Goal: Task Accomplishment & Management: Use online tool/utility

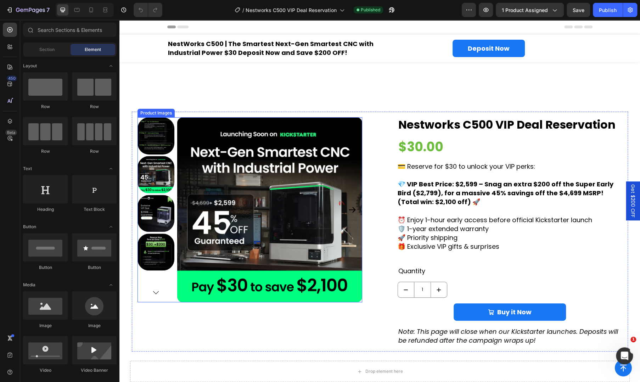
scroll to position [355, 0]
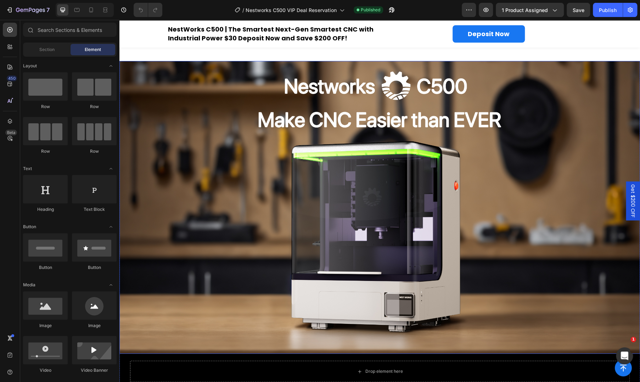
click at [297, 172] on img at bounding box center [380, 207] width 521 height 293
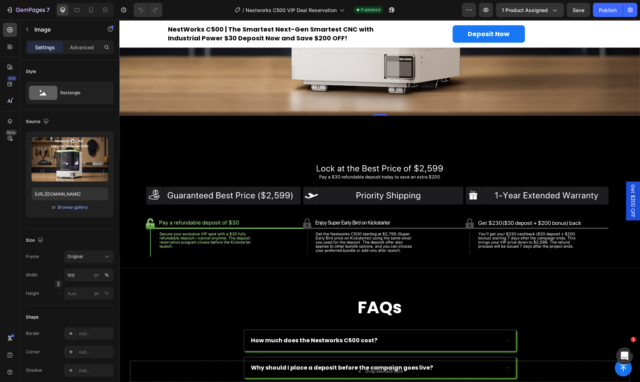
scroll to position [591, 0]
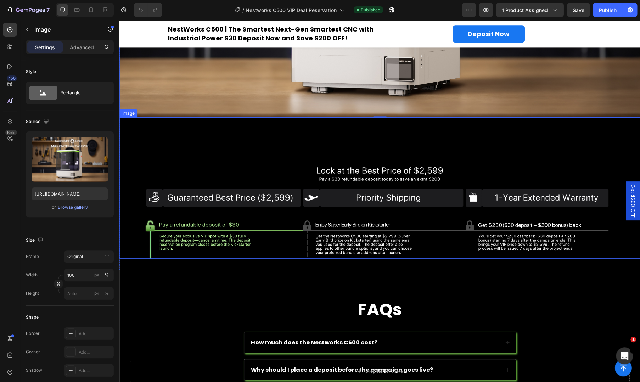
click at [332, 192] on img at bounding box center [380, 209] width 521 height 99
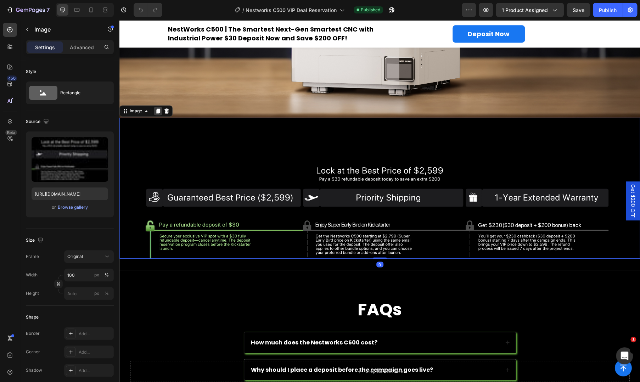
click at [155, 110] on div at bounding box center [158, 111] width 9 height 9
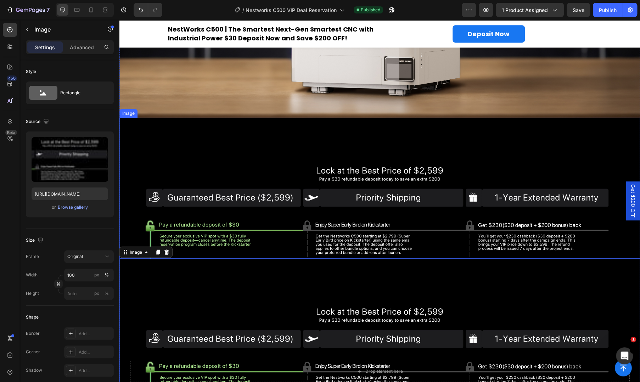
scroll to position [709, 0]
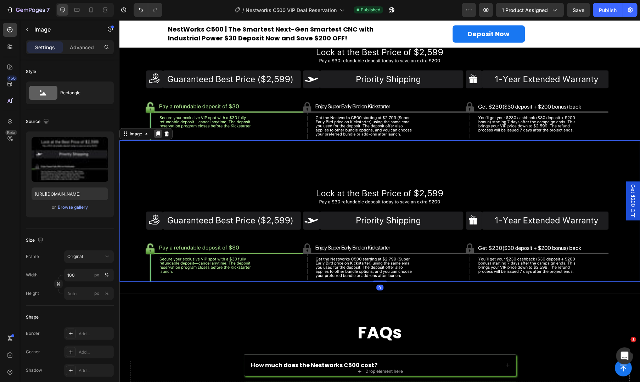
click at [159, 131] on icon at bounding box center [158, 133] width 4 height 5
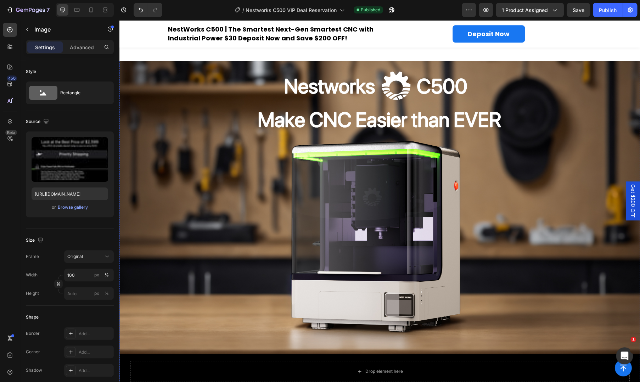
scroll to position [236, 0]
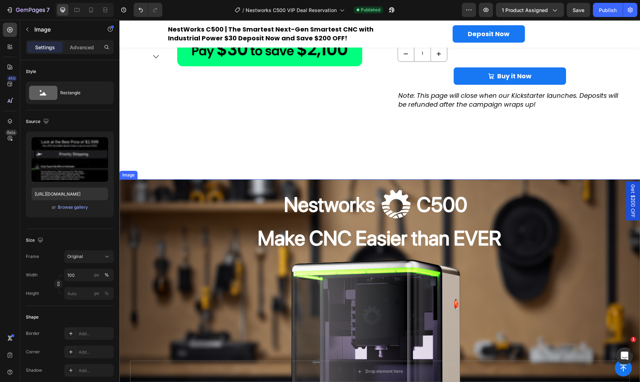
click at [232, 233] on img at bounding box center [380, 325] width 521 height 293
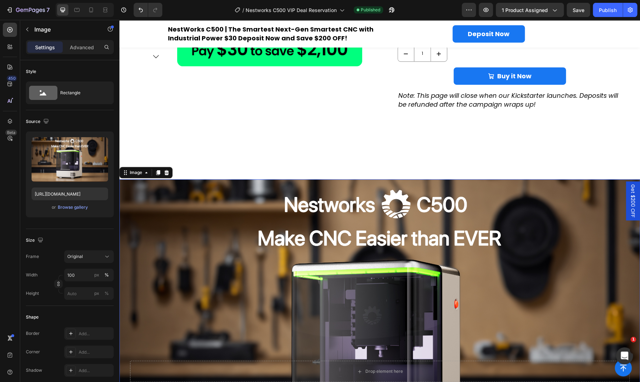
click at [244, 337] on img at bounding box center [380, 325] width 521 height 293
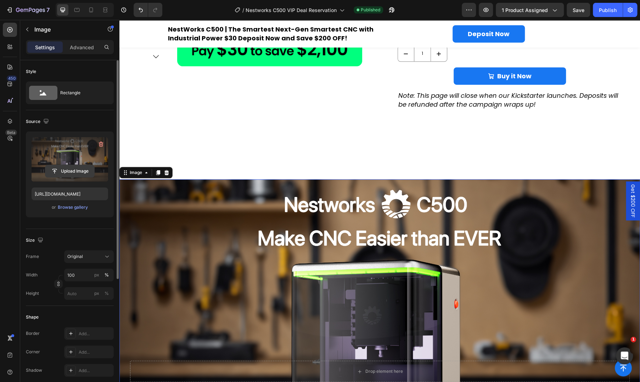
click at [71, 173] on input "file" at bounding box center [69, 171] width 49 height 12
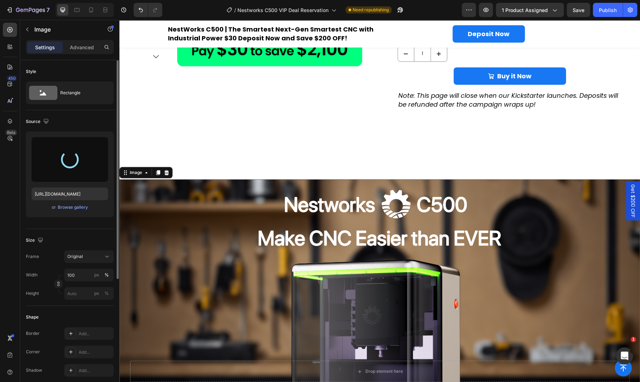
scroll to position [355, 0]
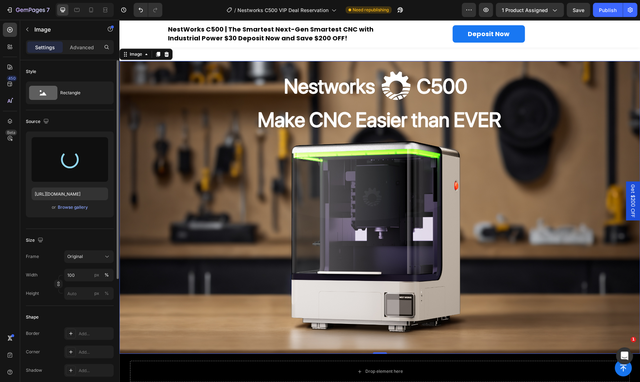
click at [276, 256] on img at bounding box center [380, 207] width 521 height 293
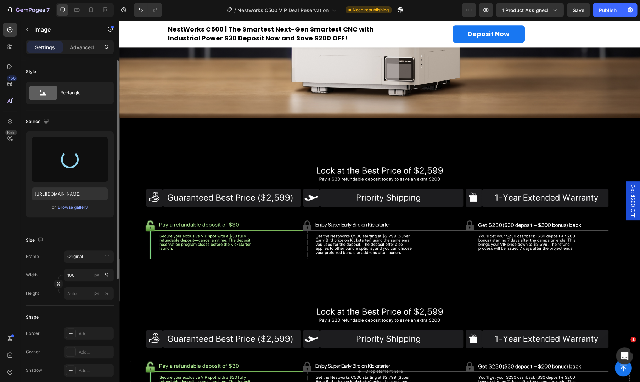
scroll to position [473, 0]
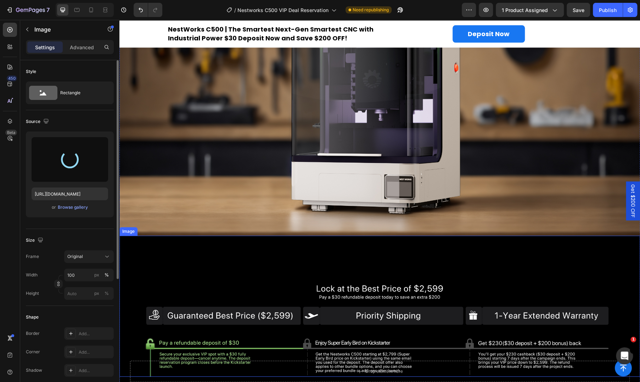
click at [260, 278] on img at bounding box center [380, 327] width 521 height 99
click at [255, 172] on img at bounding box center [380, 89] width 521 height 293
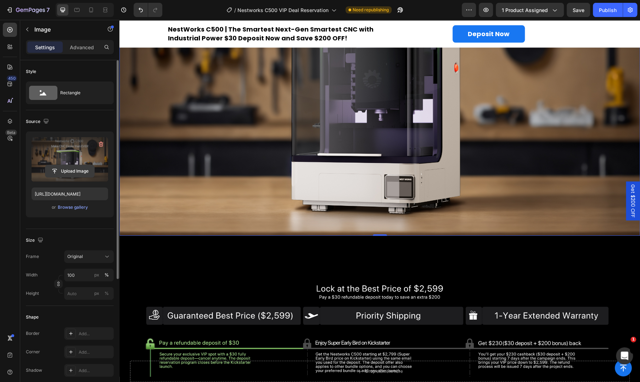
click at [80, 168] on input "file" at bounding box center [69, 171] width 49 height 12
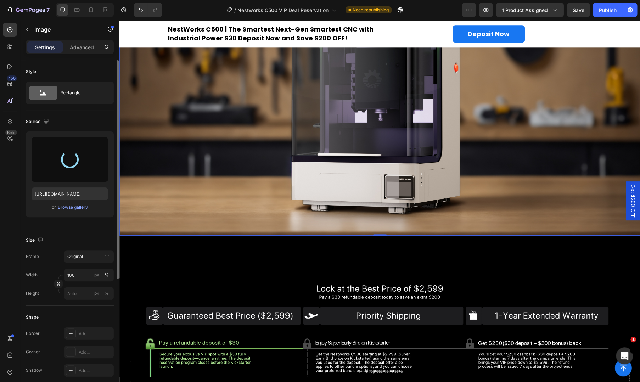
type input "https://cdn.shopify.com/s/files/1/0782/8098/2763/files/gempages_585064152054104…"
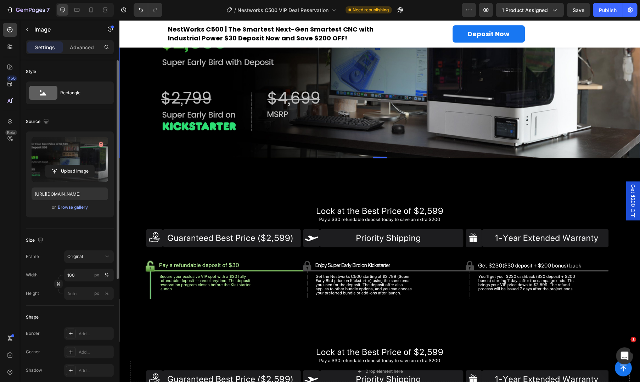
scroll to position [355, 0]
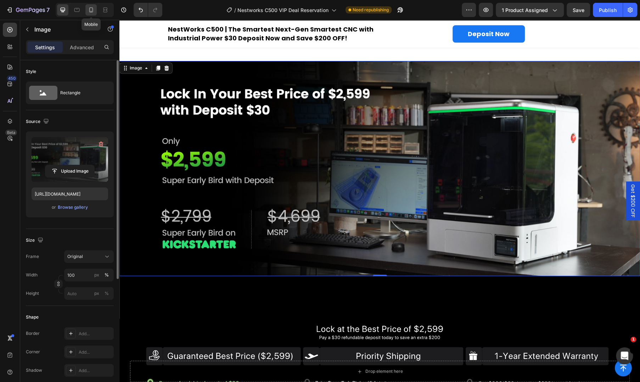
click at [88, 12] on icon at bounding box center [91, 9] width 7 height 7
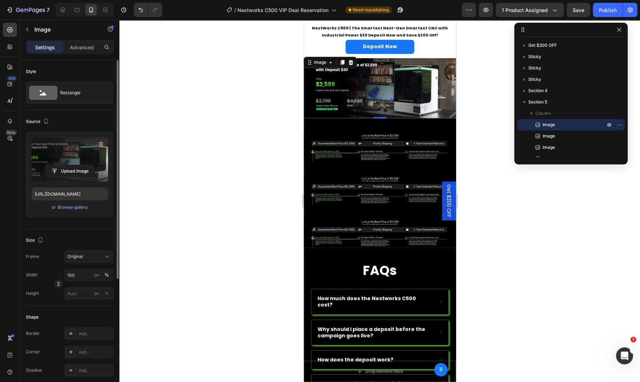
scroll to position [381, 0]
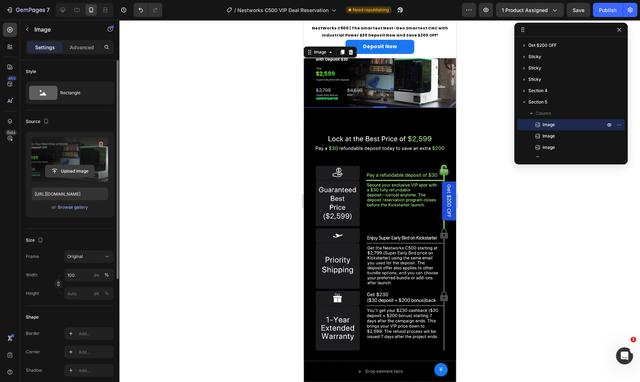
click at [68, 173] on input "file" at bounding box center [69, 171] width 49 height 12
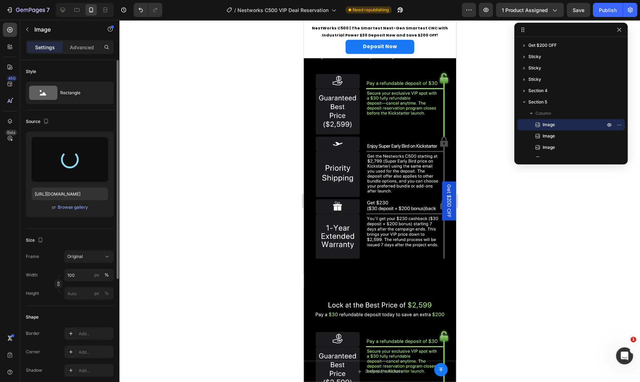
scroll to position [236, 0]
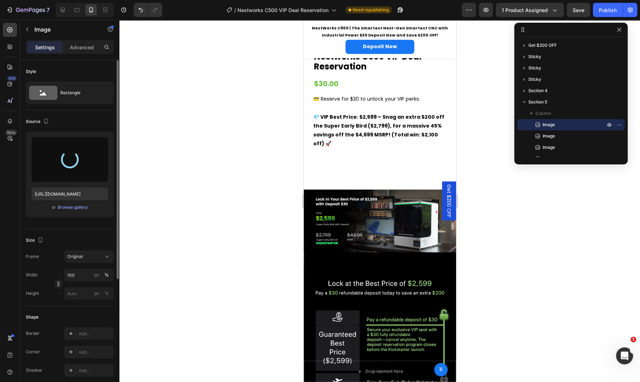
click at [382, 217] on img at bounding box center [380, 221] width 152 height 63
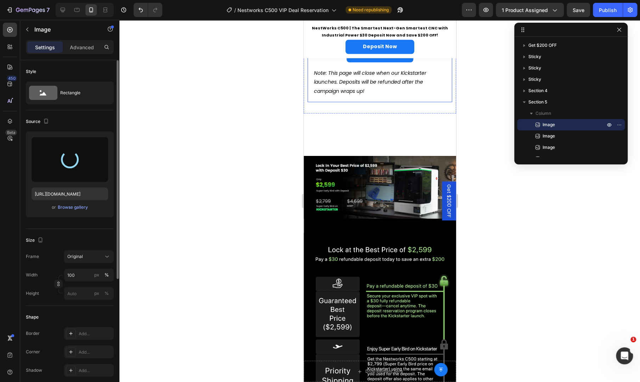
scroll to position [473, 0]
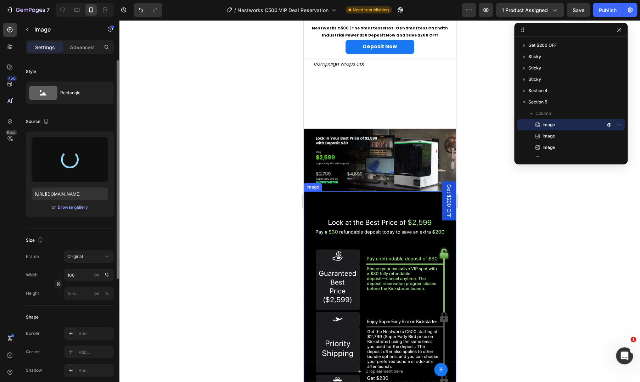
click at [359, 195] on div "Image" at bounding box center [380, 321] width 152 height 258
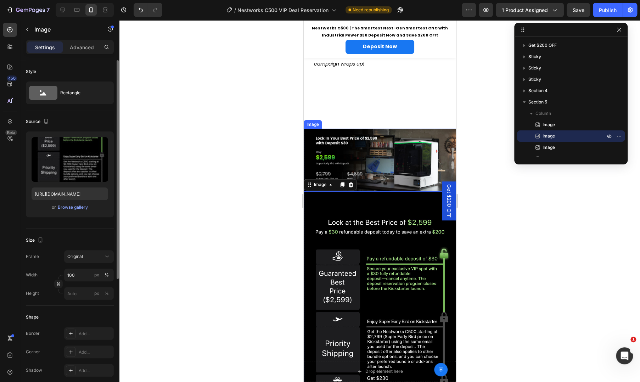
click at [373, 154] on img at bounding box center [380, 160] width 152 height 63
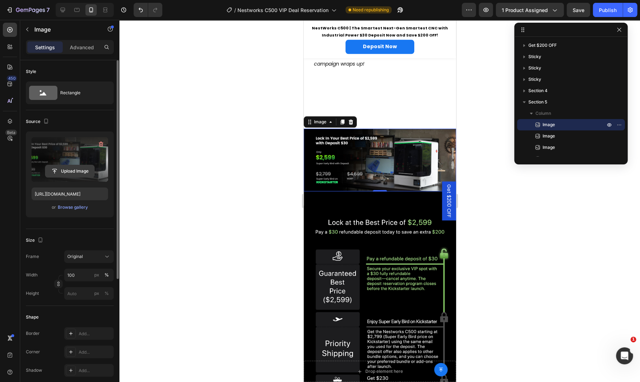
click at [71, 173] on input "file" at bounding box center [69, 171] width 49 height 12
type input "https://cdn.shopify.com/s/files/1/0782/8098/2763/files/gempages_585064152054104…"
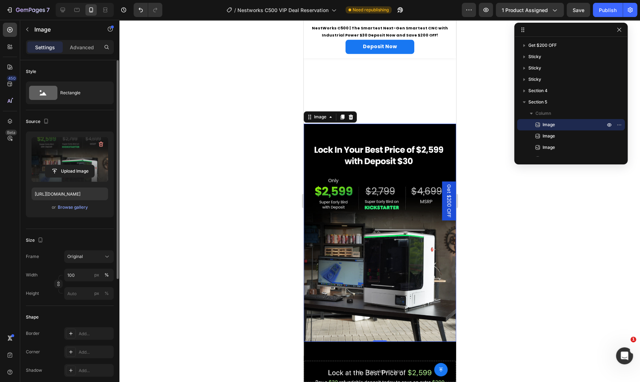
scroll to position [709, 0]
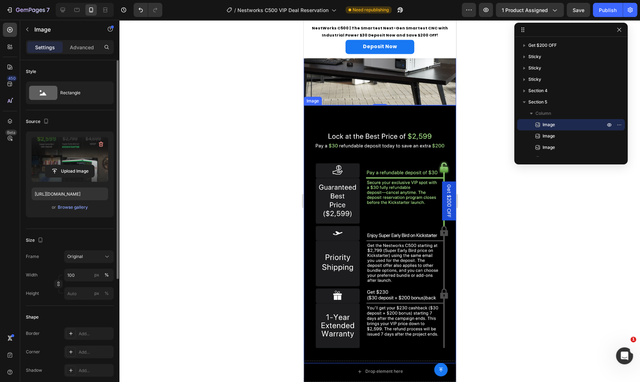
click at [373, 189] on img at bounding box center [380, 242] width 152 height 244
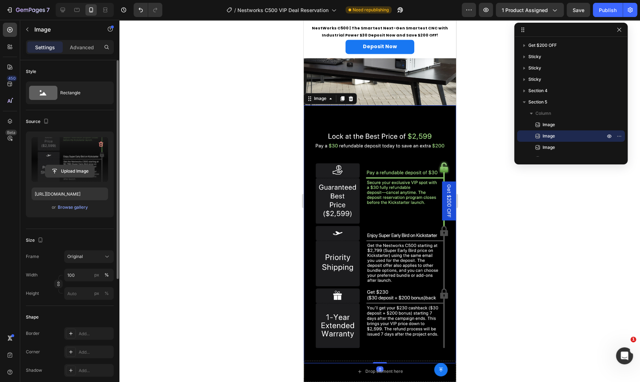
click at [66, 173] on input "file" at bounding box center [69, 171] width 49 height 12
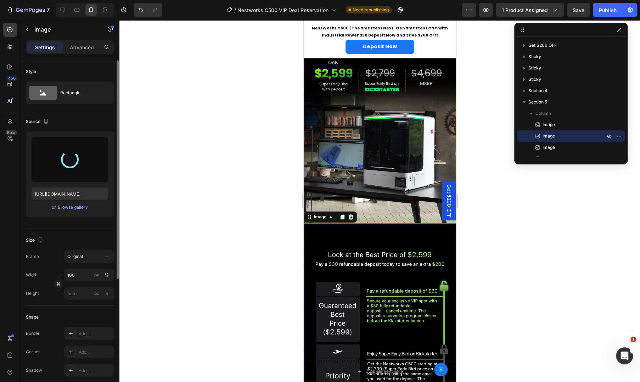
scroll to position [473, 0]
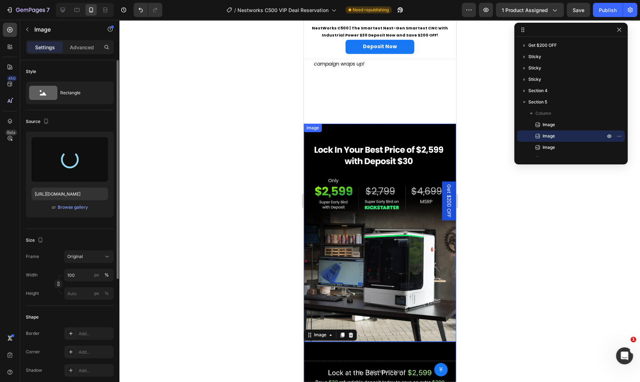
click at [354, 225] on img at bounding box center [380, 233] width 152 height 218
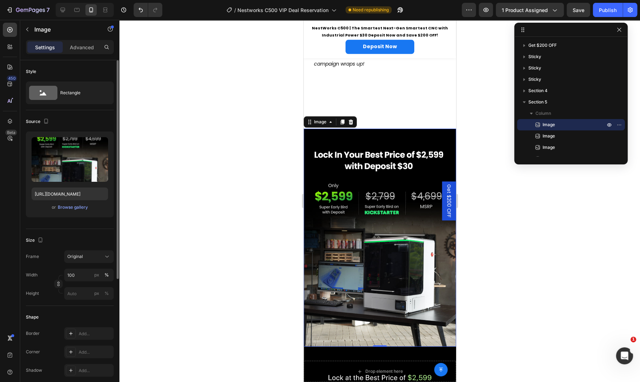
scroll to position [709, 0]
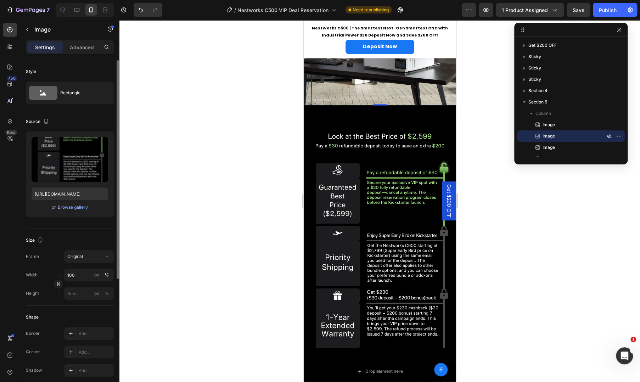
click at [363, 205] on img at bounding box center [380, 242] width 152 height 244
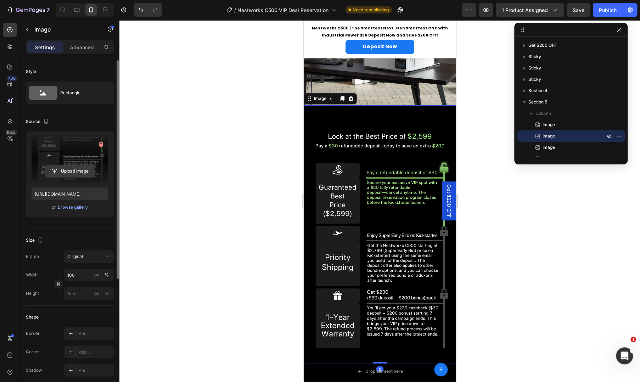
click at [65, 169] on input "file" at bounding box center [69, 171] width 49 height 12
type input "https://cdn.shopify.com/s/files/1/0782/8098/2763/files/gempages_585064152054104…"
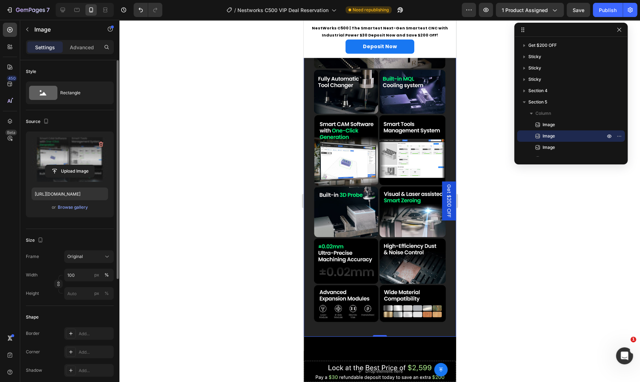
scroll to position [945, 0]
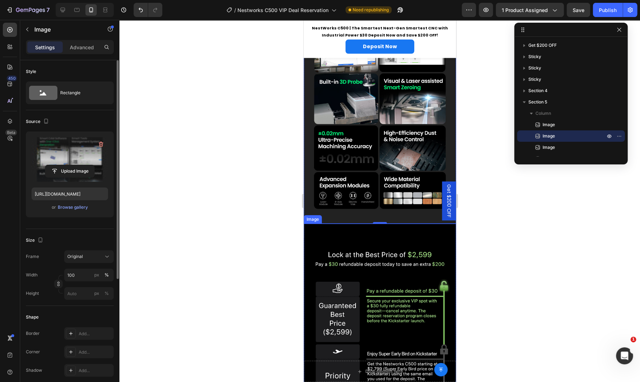
click at [355, 243] on img at bounding box center [380, 360] width 152 height 244
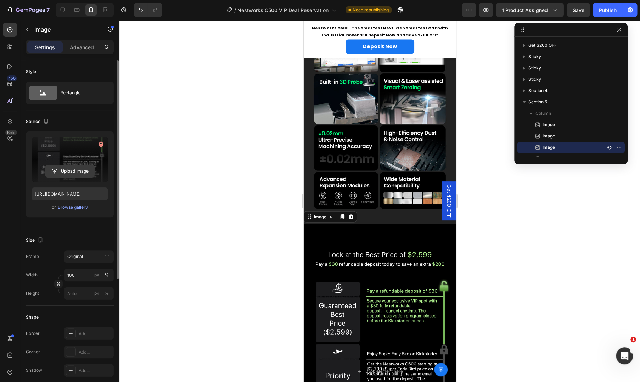
click at [67, 168] on input "file" at bounding box center [69, 171] width 49 height 12
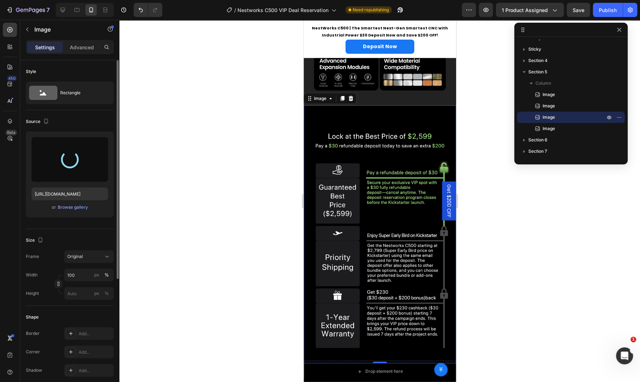
scroll to position [1182, 0]
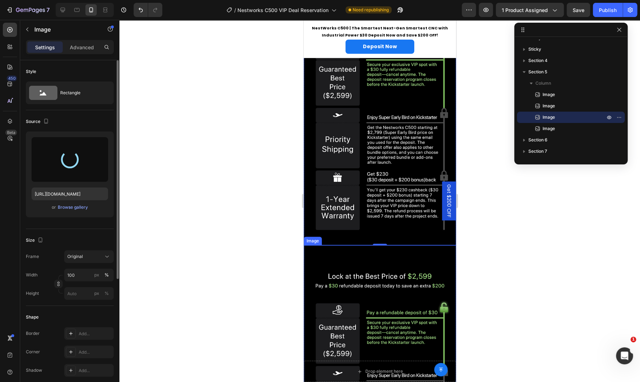
click at [377, 260] on img at bounding box center [380, 382] width 152 height 244
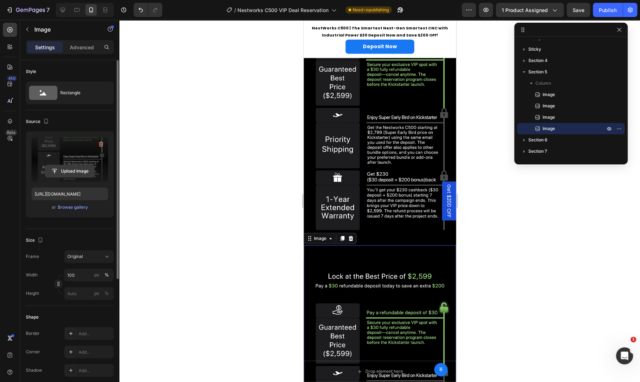
click at [73, 174] on input "file" at bounding box center [69, 171] width 49 height 12
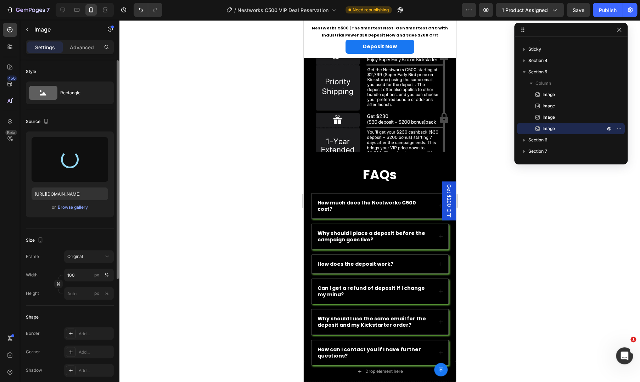
scroll to position [1380, 0]
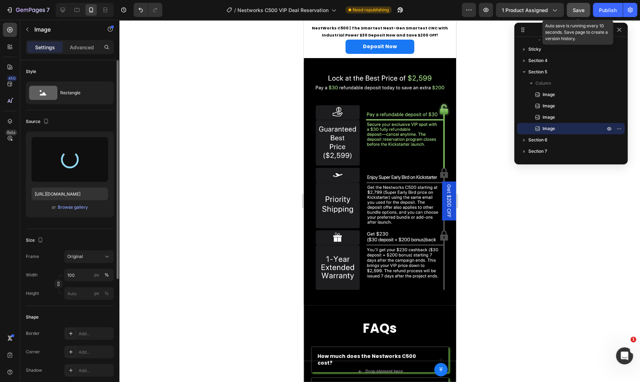
click at [578, 11] on span "Save" at bounding box center [579, 10] width 12 height 6
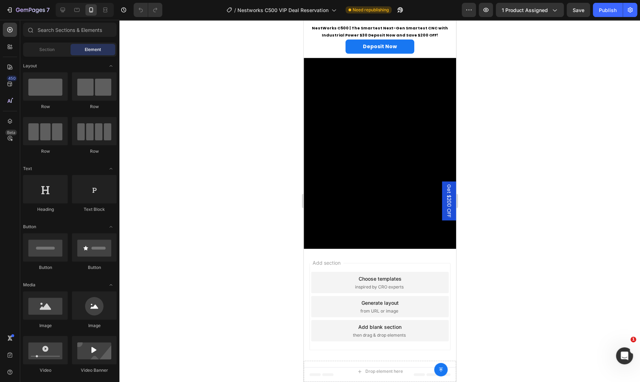
scroll to position [1182, 0]
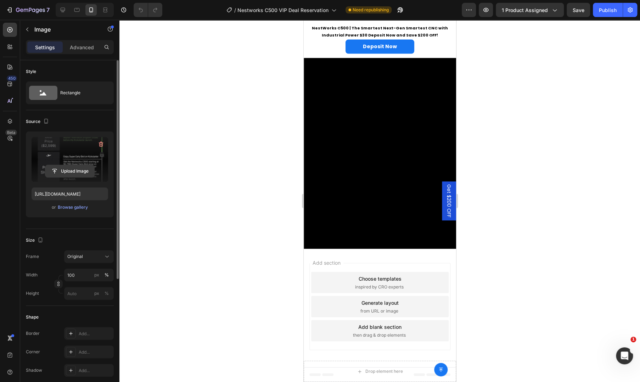
click at [58, 168] on input "file" at bounding box center [69, 171] width 49 height 12
type input "https://cdn.shopify.com/s/files/1/0782/8098/2763/files/gempages_585064152054104…"
click at [61, 171] on input "file" at bounding box center [69, 171] width 49 height 12
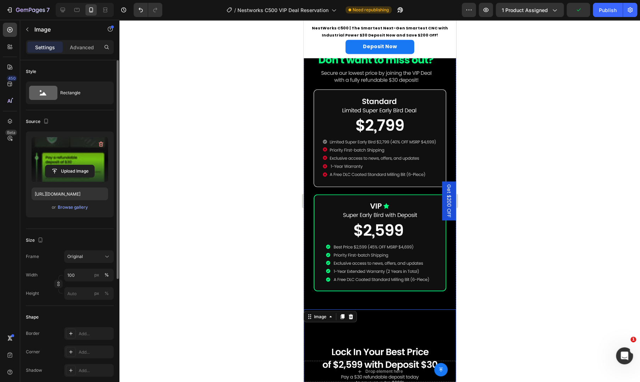
scroll to position [0, 0]
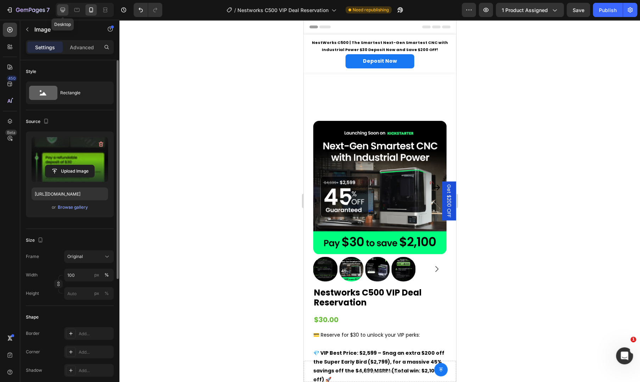
click at [59, 10] on icon at bounding box center [62, 9] width 7 height 7
type input "[URL][DOMAIN_NAME]"
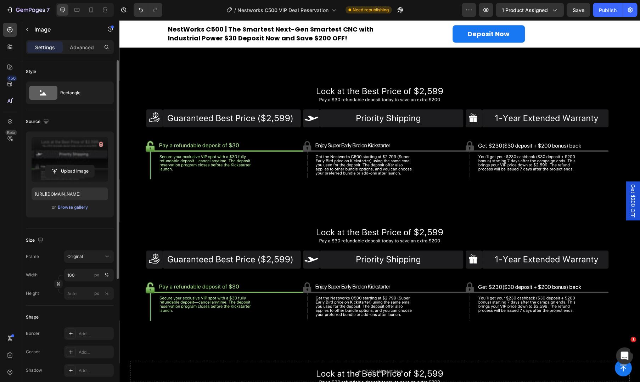
scroll to position [591, 0]
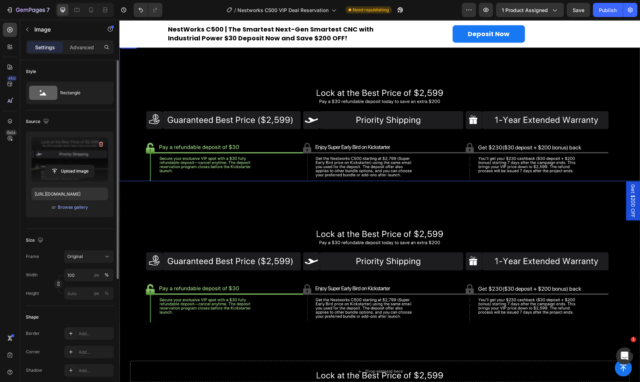
click at [358, 161] on img at bounding box center [380, 132] width 521 height 99
click at [68, 167] on input "file" at bounding box center [69, 171] width 49 height 12
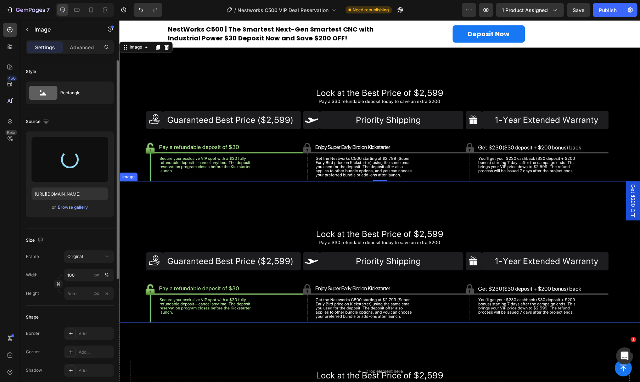
scroll to position [355, 0]
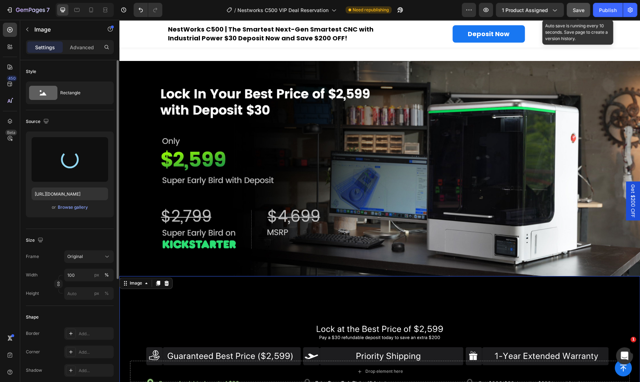
click at [582, 6] on div "Save" at bounding box center [579, 9] width 12 height 7
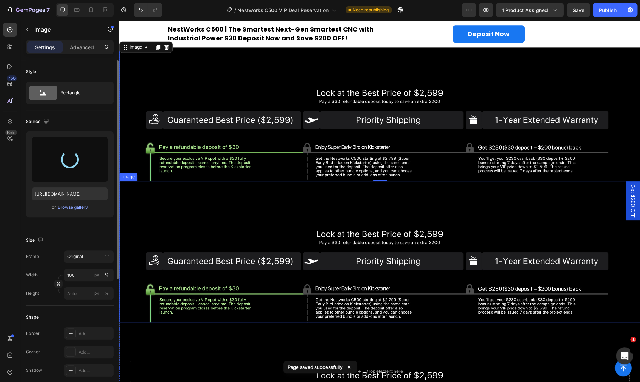
scroll to position [709, 0]
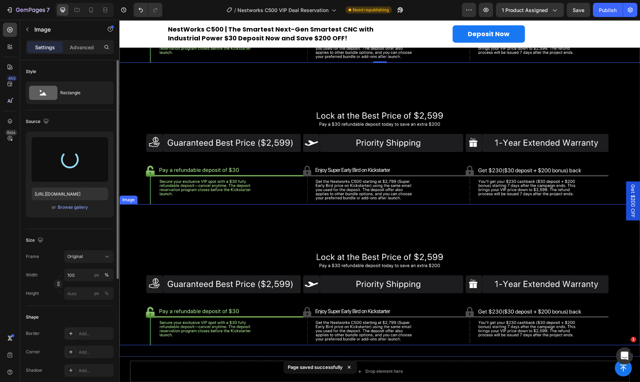
click at [229, 247] on img at bounding box center [380, 296] width 521 height 99
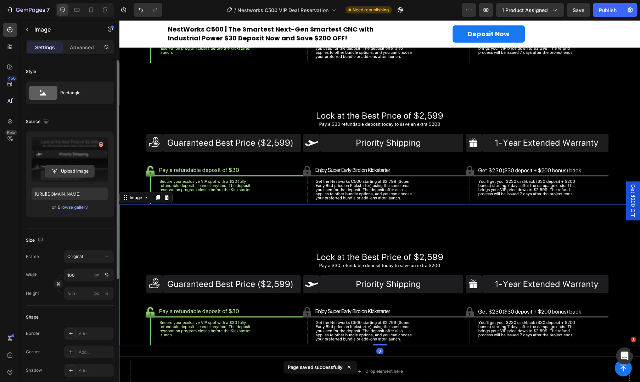
click at [56, 174] on input "file" at bounding box center [69, 171] width 49 height 12
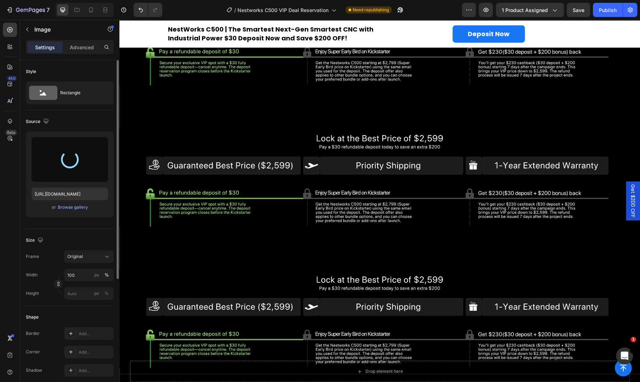
scroll to position [681, 0]
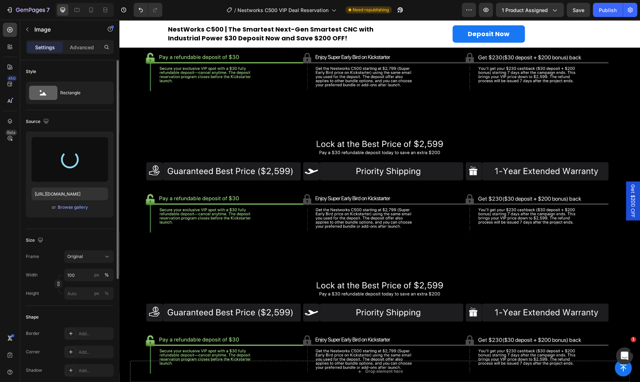
click at [229, 269] on div "Image" at bounding box center [380, 303] width 521 height 141
click at [239, 264] on div "Image" at bounding box center [380, 303] width 521 height 141
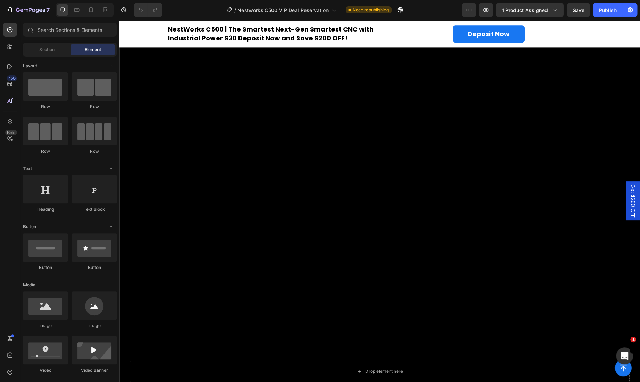
scroll to position [473, 0]
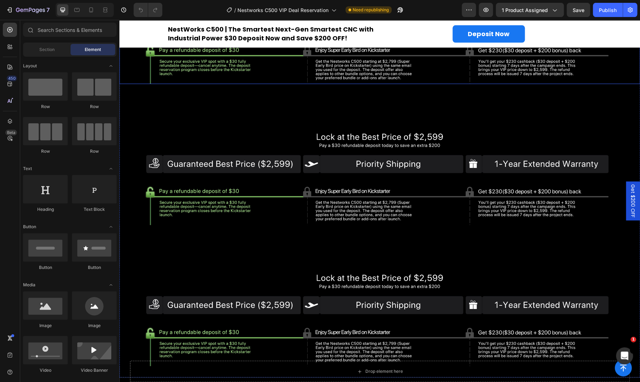
click at [302, 84] on img at bounding box center [380, 34] width 521 height 99
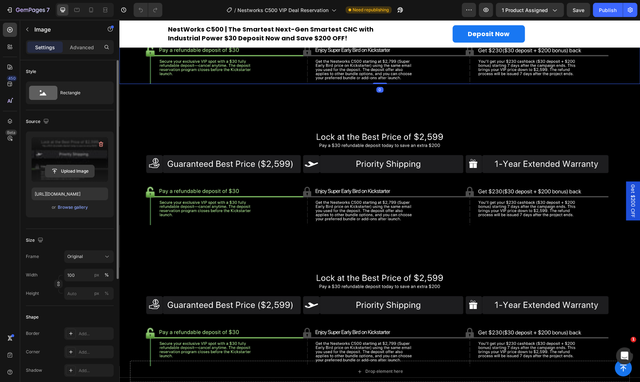
click at [70, 174] on input "file" at bounding box center [69, 171] width 49 height 12
click at [68, 207] on div "Browse gallery" at bounding box center [73, 207] width 30 height 6
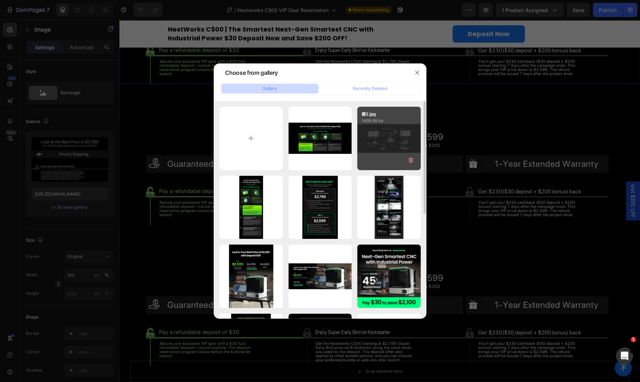
click at [393, 145] on div "横2.jpg 1499.99 kb" at bounding box center [388, 138] width 63 height 63
type input "[URL][DOMAIN_NAME]"
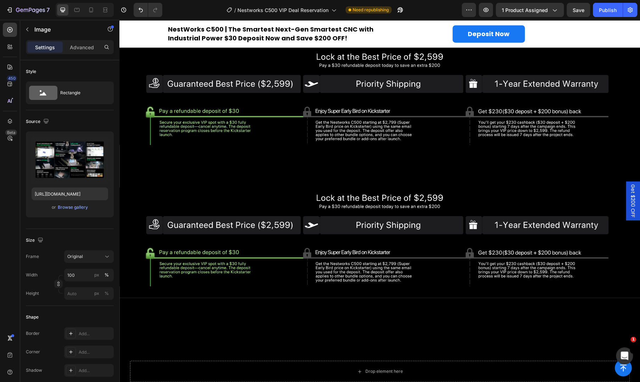
scroll to position [709, 0]
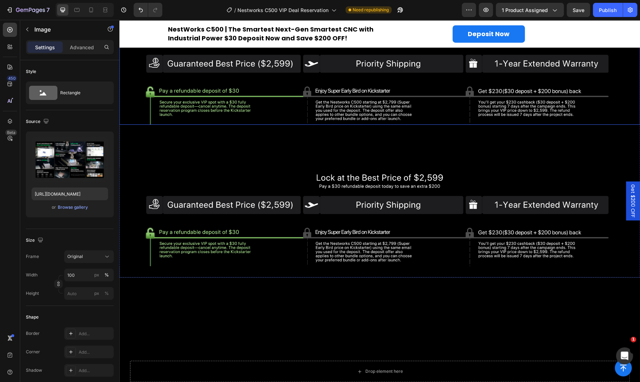
click at [318, 125] on img at bounding box center [380, 75] width 521 height 99
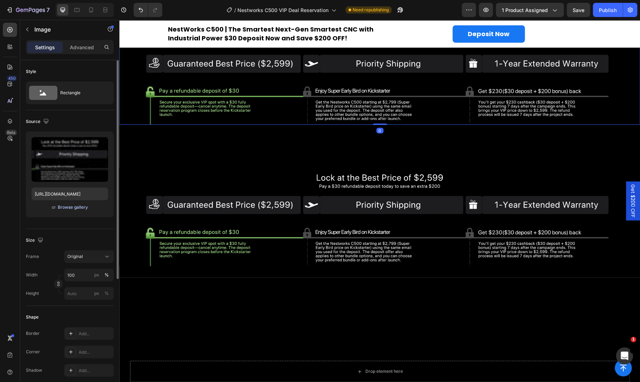
click at [69, 207] on div "Browse gallery" at bounding box center [73, 207] width 30 height 6
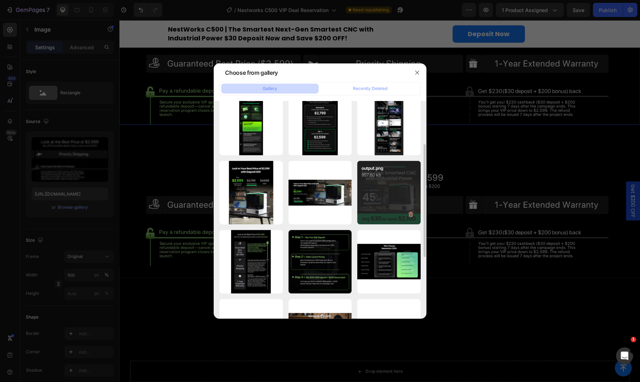
scroll to position [0, 0]
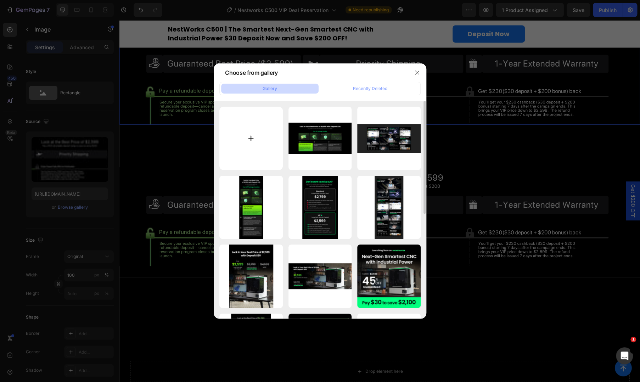
click at [266, 133] on input "file" at bounding box center [251, 138] width 63 height 63
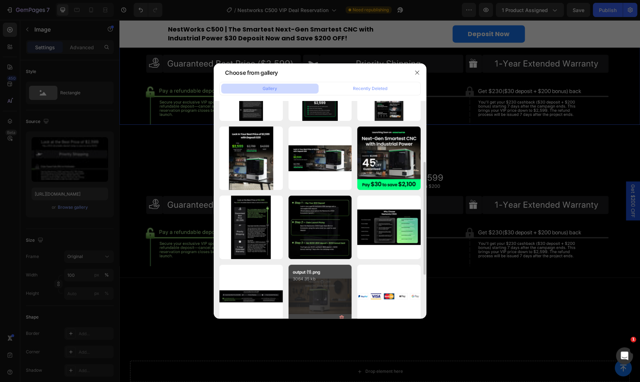
scroll to position [202, 0]
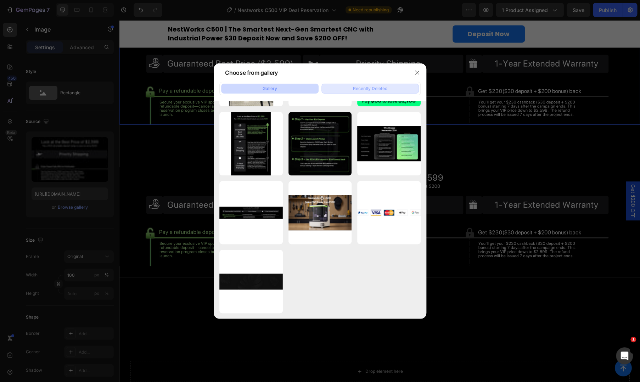
click at [392, 85] on button "Recently Deleted" at bounding box center [371, 89] width 98 height 10
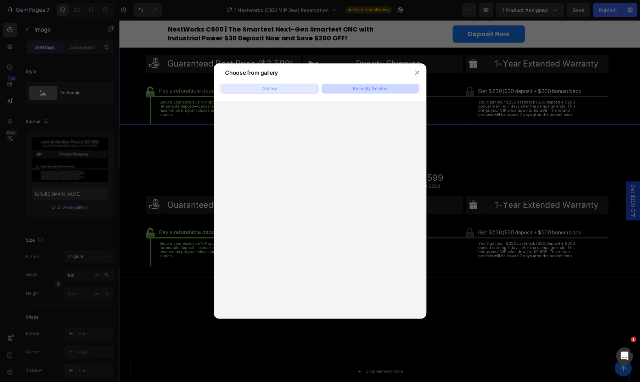
click at [285, 88] on button "Gallery" at bounding box center [270, 89] width 98 height 10
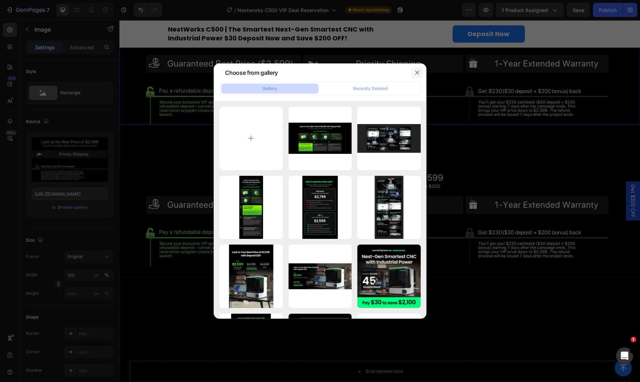
click at [418, 72] on icon "button" at bounding box center [418, 73] width 6 height 6
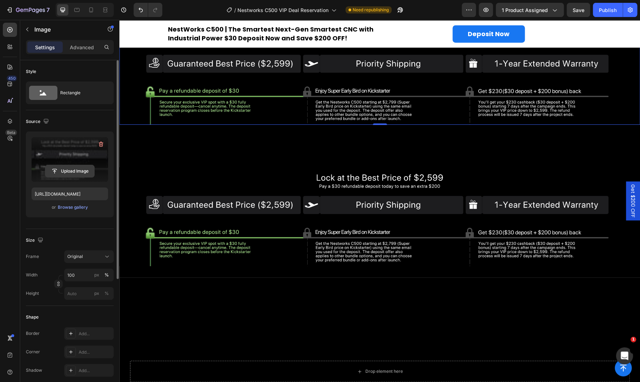
click at [67, 168] on input "file" at bounding box center [69, 171] width 49 height 12
type input "[URL][DOMAIN_NAME]"
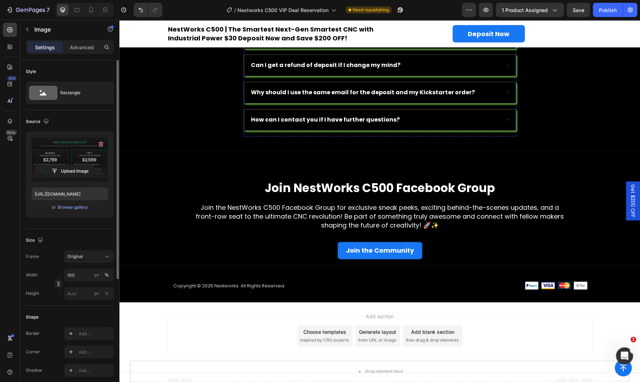
scroll to position [1064, 0]
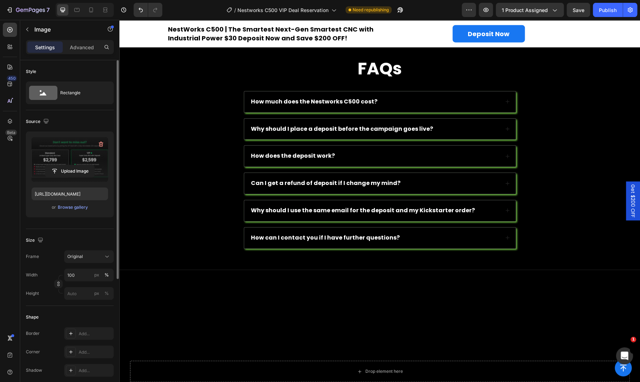
click at [66, 170] on input "file" at bounding box center [69, 171] width 49 height 12
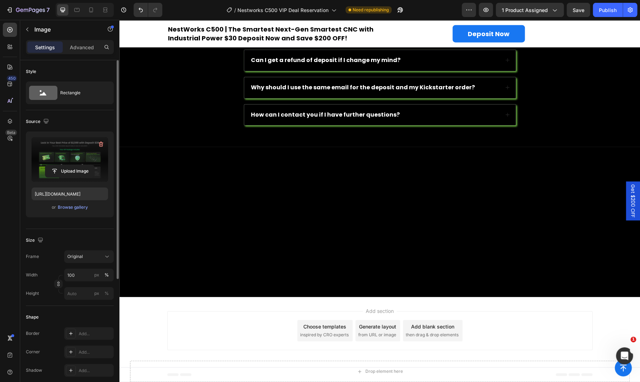
scroll to position [1039, 0]
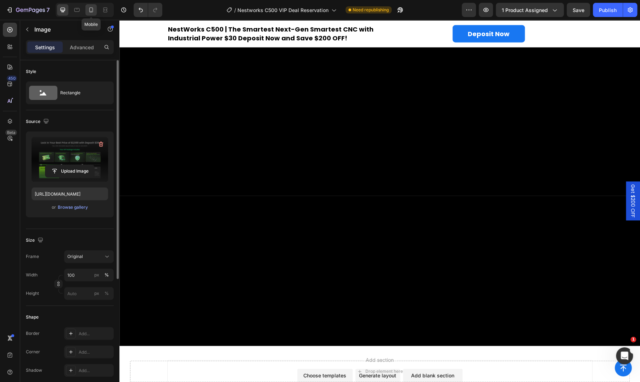
click at [88, 10] on icon at bounding box center [91, 9] width 7 height 7
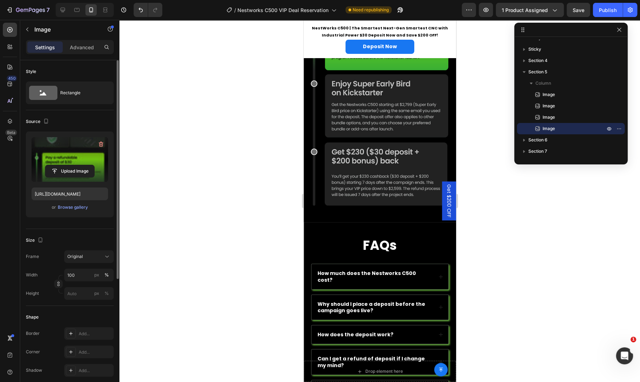
scroll to position [1773, 0]
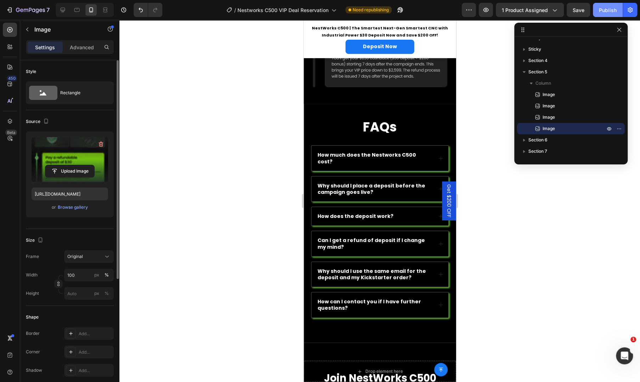
click at [605, 13] on div "Publish" at bounding box center [608, 9] width 18 height 7
click at [60, 9] on icon at bounding box center [62, 9] width 7 height 7
type input "[URL][DOMAIN_NAME]"
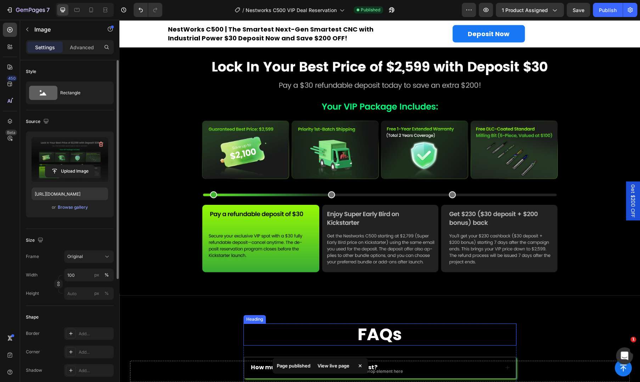
scroll to position [1250, 0]
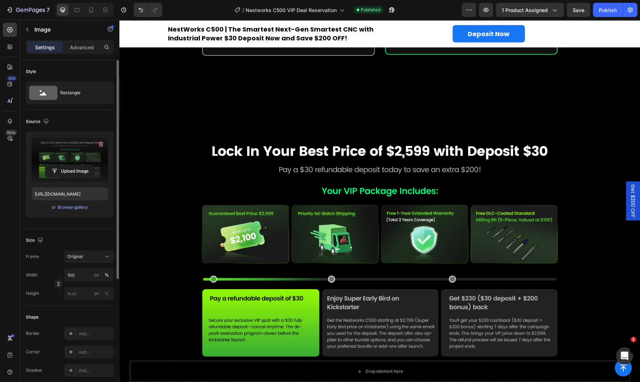
click at [527, 103] on div "Image" at bounding box center [380, 227] width 521 height 301
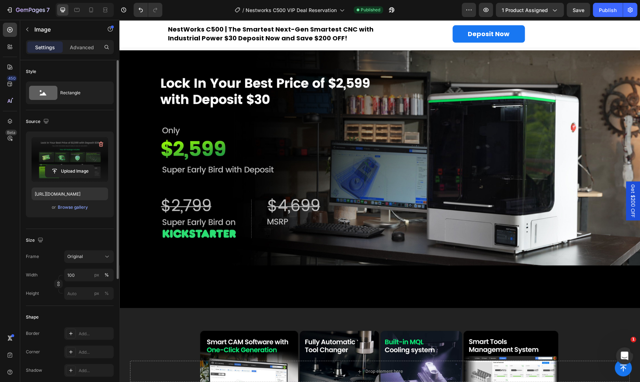
scroll to position [0, 0]
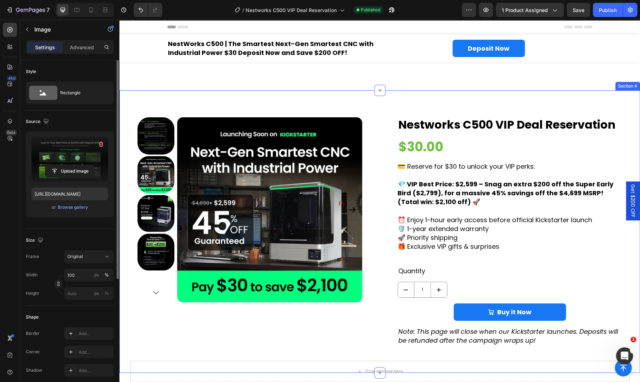
click at [190, 97] on div "Product Images Nestworks C500 VIP Deal Reservation Product Title $30.00 Product…" at bounding box center [380, 220] width 521 height 261
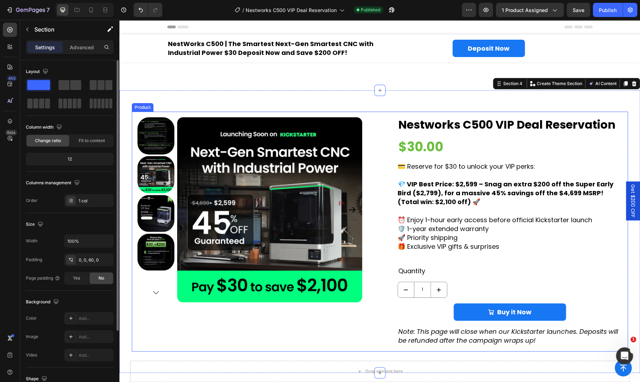
click at [179, 114] on div "Product Images Nestworks C500 VIP Deal Reservation Product Title $30.00 Product…" at bounding box center [380, 232] width 496 height 240
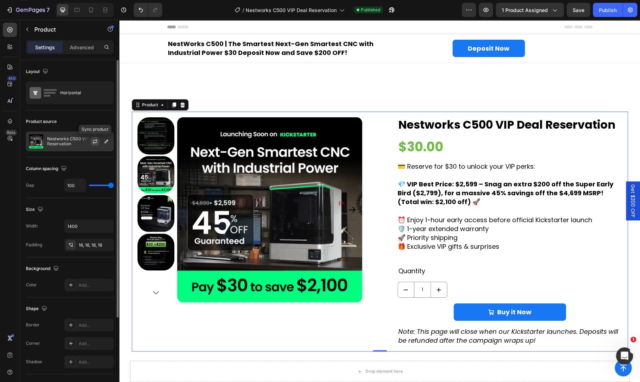
click at [93, 141] on icon "button" at bounding box center [95, 142] width 6 height 6
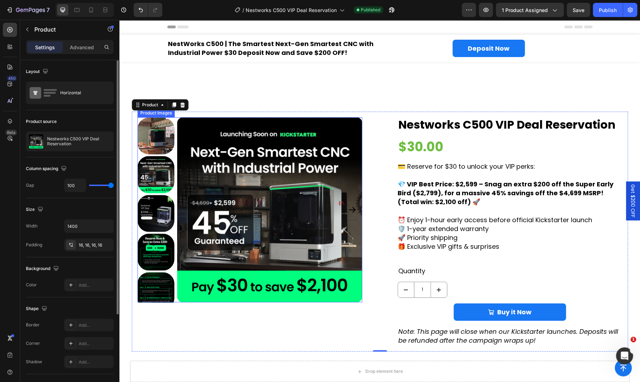
click at [156, 177] on img at bounding box center [156, 174] width 37 height 37
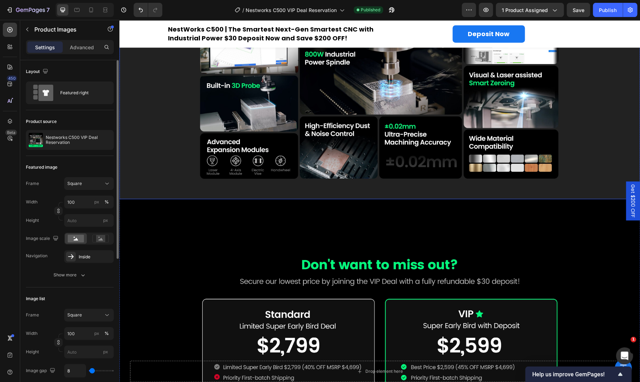
scroll to position [591, 0]
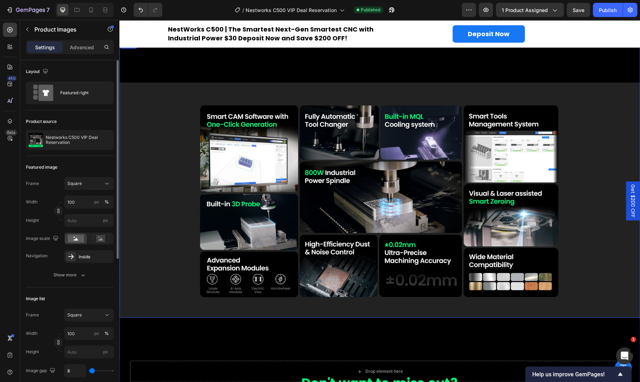
click at [341, 166] on img at bounding box center [380, 200] width 521 height 235
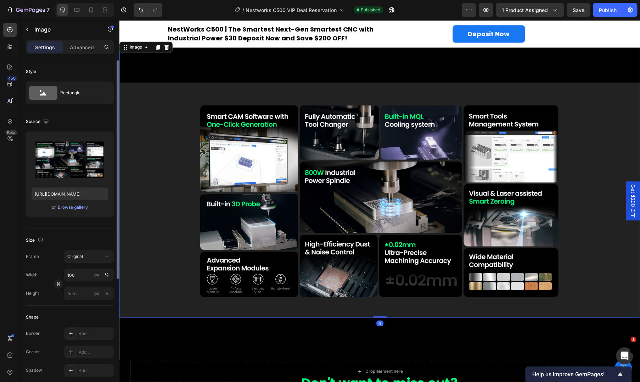
scroll to position [473, 0]
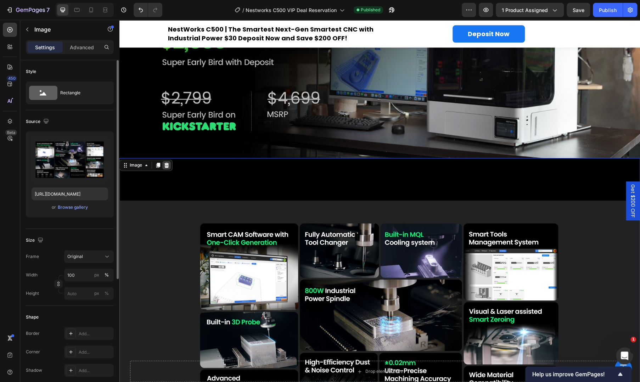
click at [166, 163] on icon at bounding box center [167, 165] width 5 height 5
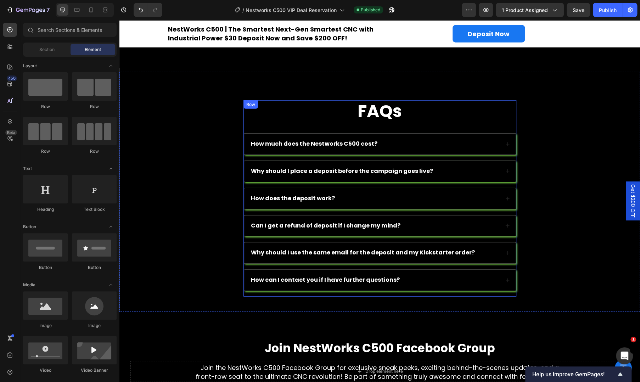
scroll to position [1182, 0]
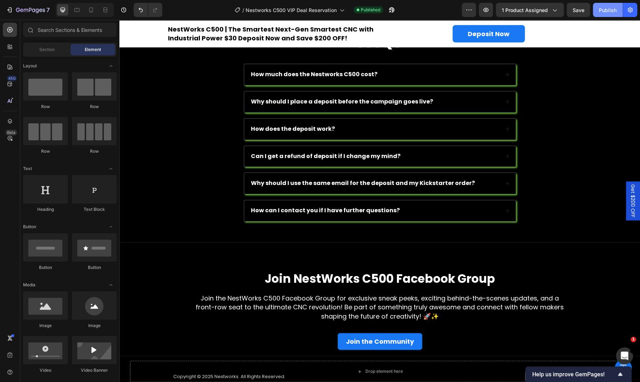
click at [610, 8] on div "Publish" at bounding box center [608, 9] width 18 height 7
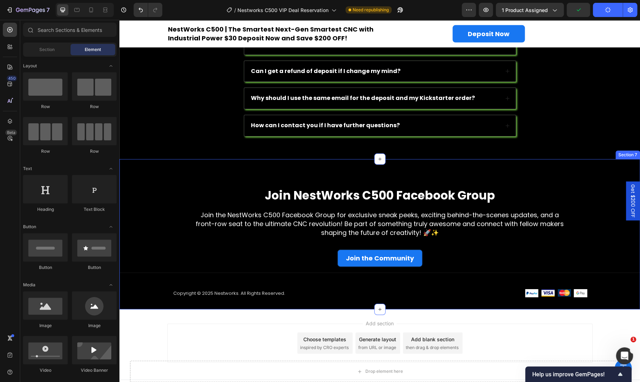
scroll to position [1277, 0]
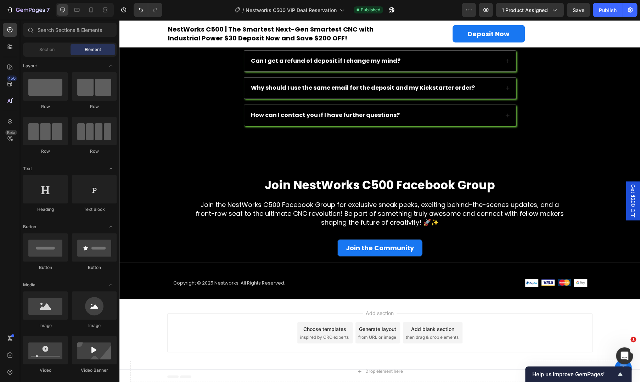
click at [244, 320] on div "Add section Choose templates inspired by CRO experts Generate layout from URL o…" at bounding box center [380, 333] width 426 height 39
click at [609, 7] on div "Publish" at bounding box center [608, 9] width 18 height 7
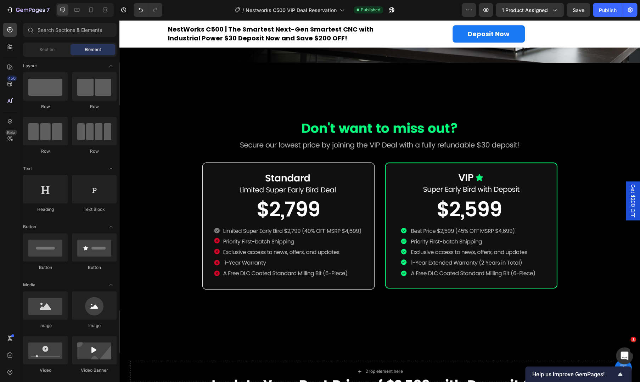
scroll to position [0, 0]
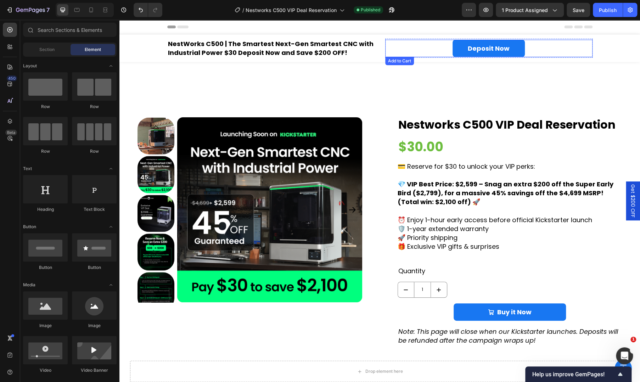
click at [442, 50] on div "Deposit Now Add to Cart" at bounding box center [488, 48] width 207 height 17
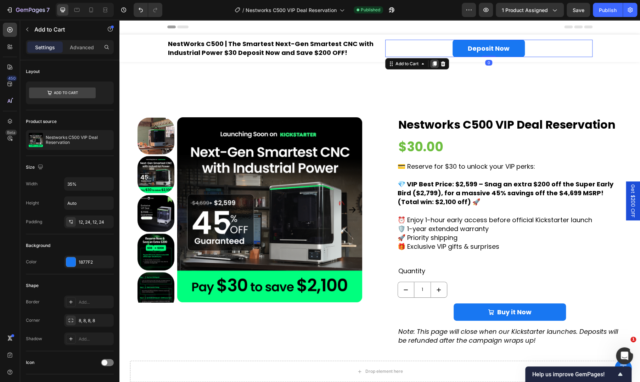
click at [433, 66] on icon at bounding box center [435, 63] width 4 height 5
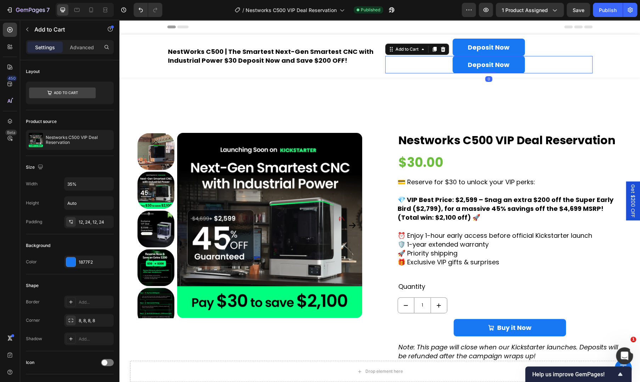
click at [400, 67] on div "Deposit Now Add to Cart 0" at bounding box center [488, 64] width 207 height 17
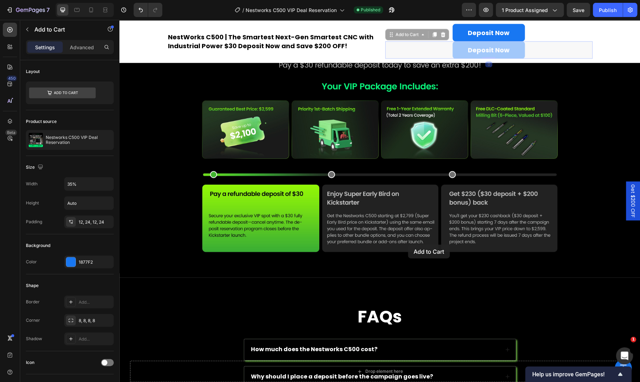
scroll to position [1293, 0]
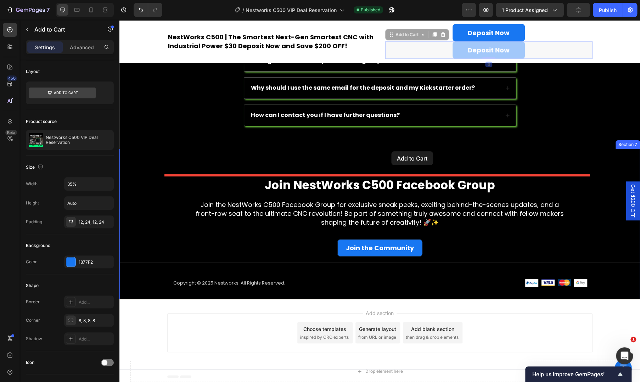
drag, startPoint x: 387, startPoint y: 49, endPoint x: 392, endPoint y: 151, distance: 102.2
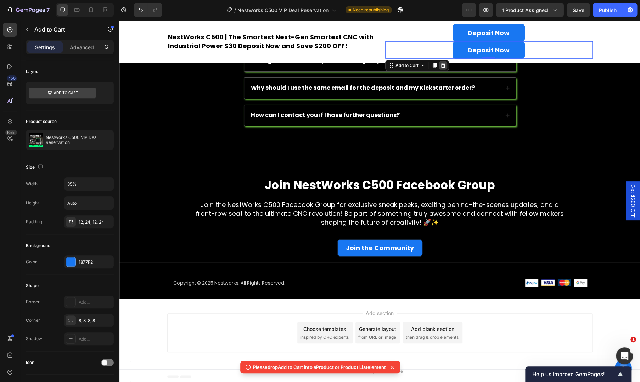
scroll to position [1277, 0]
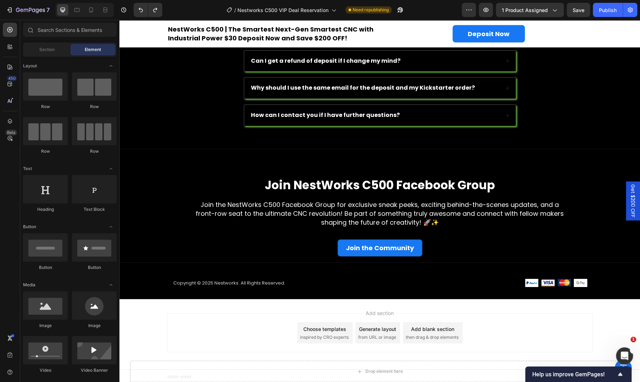
click at [210, 306] on div "Add section Choose templates inspired by CRO experts Generate layout from URL o…" at bounding box center [380, 334] width 521 height 70
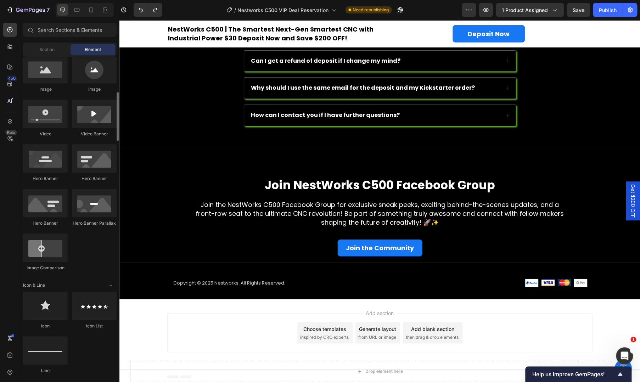
scroll to position [828, 0]
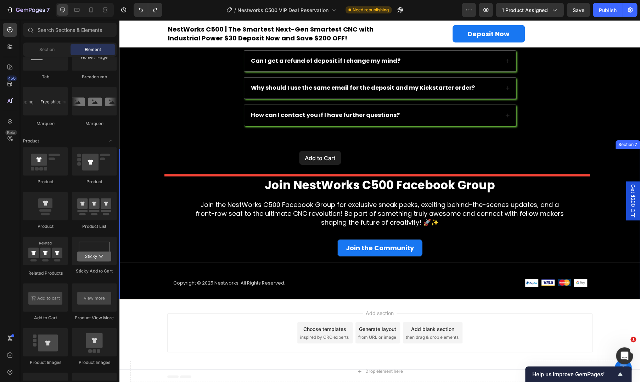
drag, startPoint x: 175, startPoint y: 320, endPoint x: 299, endPoint y: 151, distance: 209.5
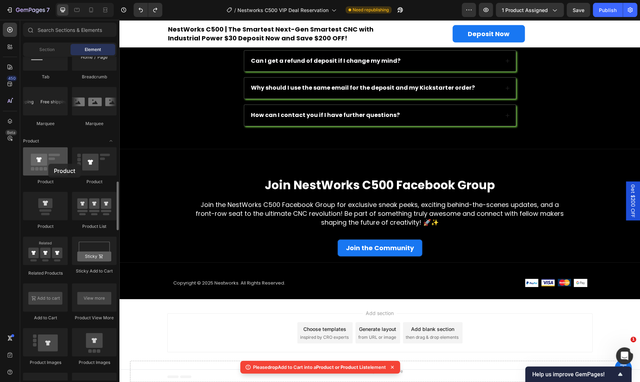
drag, startPoint x: 42, startPoint y: 172, endPoint x: 48, endPoint y: 164, distance: 10.4
click at [48, 164] on div at bounding box center [45, 161] width 45 height 28
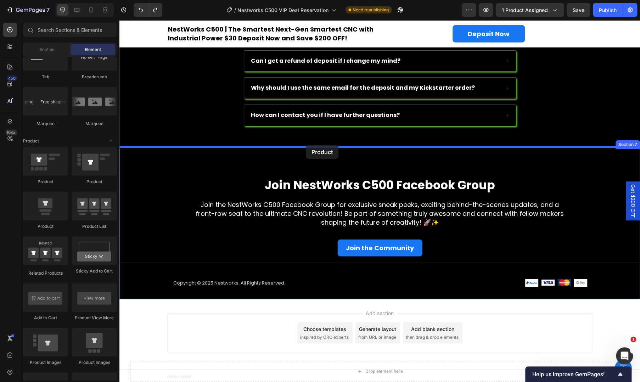
drag, startPoint x: 166, startPoint y: 190, endPoint x: 306, endPoint y: 145, distance: 147.4
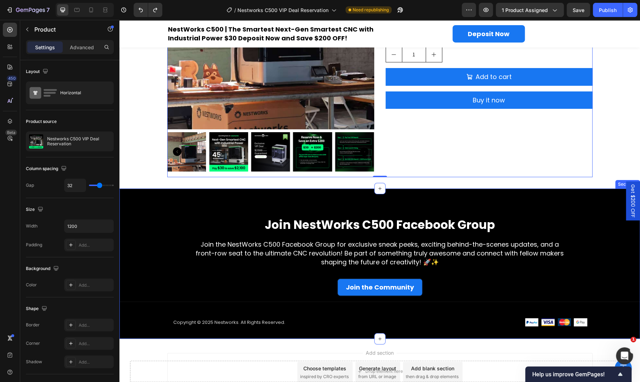
scroll to position [1396, 0]
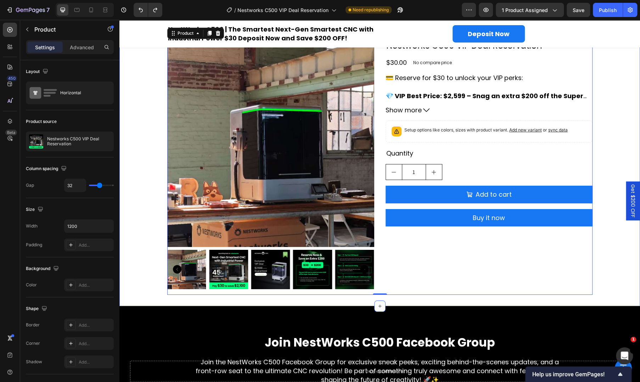
click at [151, 196] on div "Product Images Nestworks C500 VIP Deal Reservation Product Title $30.00 Product…" at bounding box center [380, 167] width 521 height 255
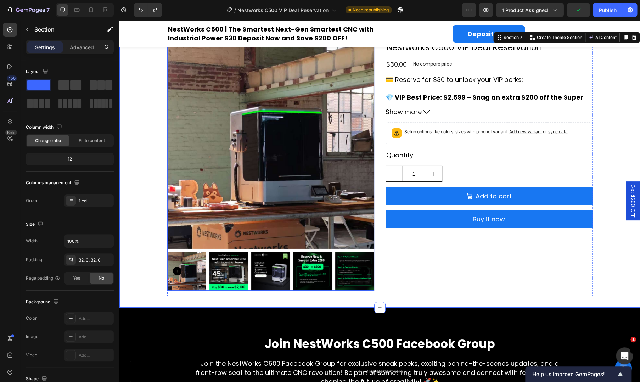
scroll to position [1277, 0]
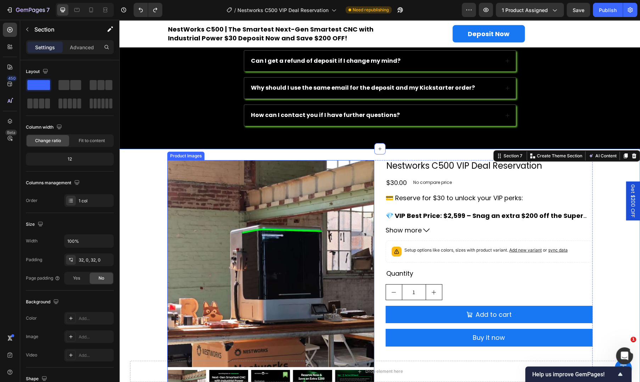
click at [359, 181] on img at bounding box center [270, 263] width 207 height 207
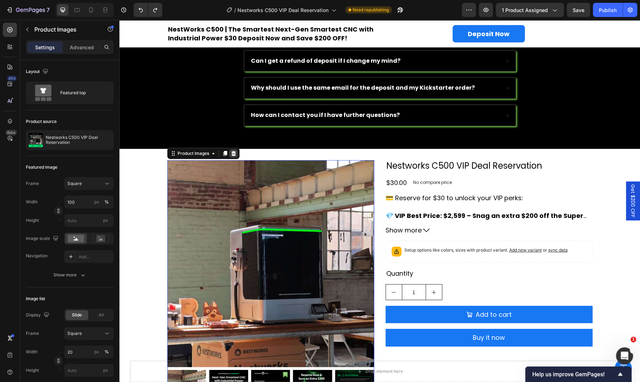
click at [233, 152] on icon at bounding box center [234, 154] width 6 height 6
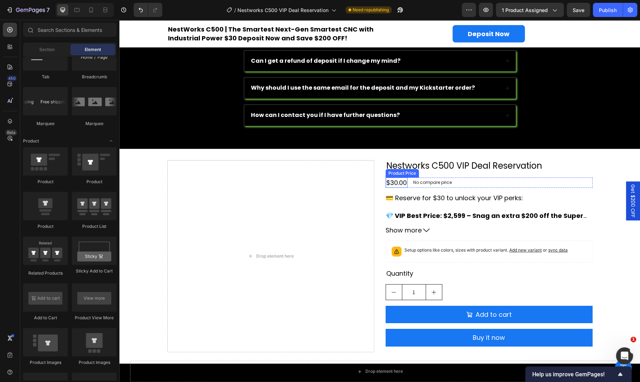
click at [444, 181] on p "No compare price" at bounding box center [433, 183] width 39 height 4
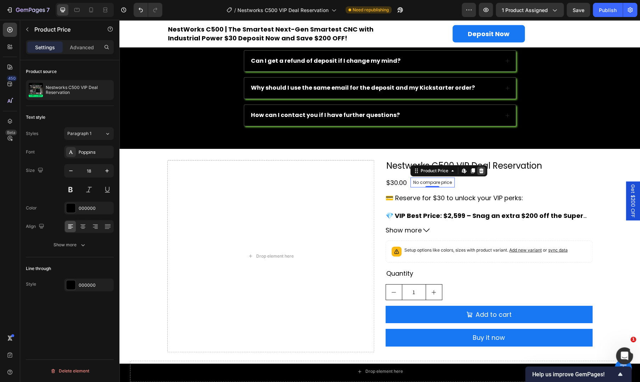
click at [478, 172] on div at bounding box center [481, 171] width 9 height 9
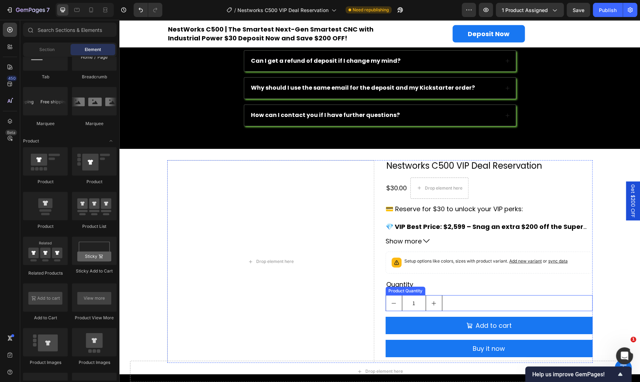
click at [517, 298] on div "1" at bounding box center [489, 303] width 207 height 16
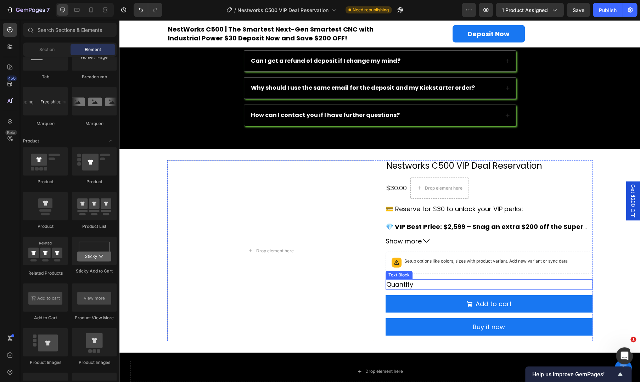
click at [519, 277] on div "Nestworks C500 VIP Deal Reservation Product Title $30.00 Product Price Product …" at bounding box center [489, 250] width 207 height 181
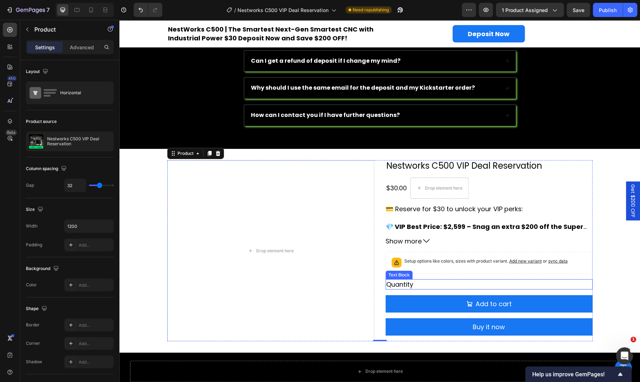
click at [517, 284] on div "Quantity" at bounding box center [489, 284] width 207 height 10
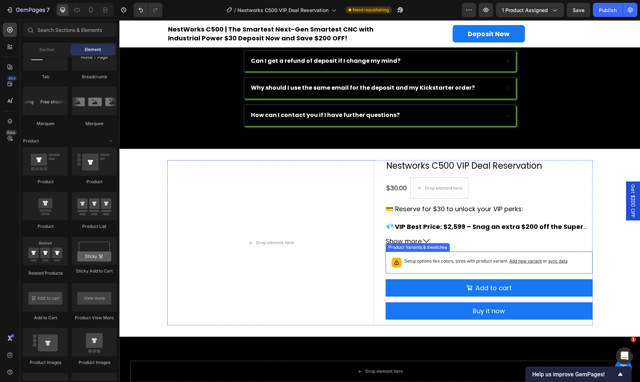
click at [529, 260] on span "Add new variant" at bounding box center [526, 261] width 33 height 5
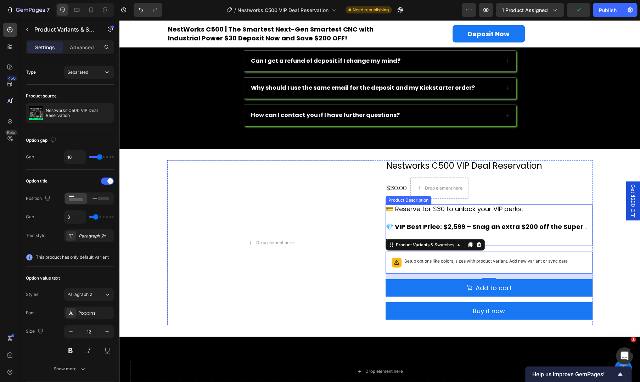
click at [467, 237] on button "Show more" at bounding box center [489, 241] width 207 height 9
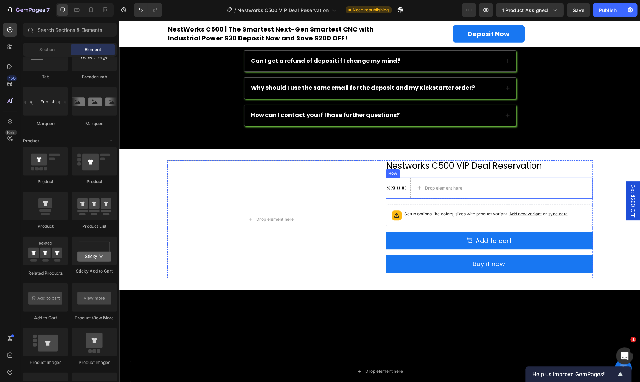
click at [494, 184] on div "$30.00 Product Price Product Price Drop element here Row" at bounding box center [489, 188] width 207 height 21
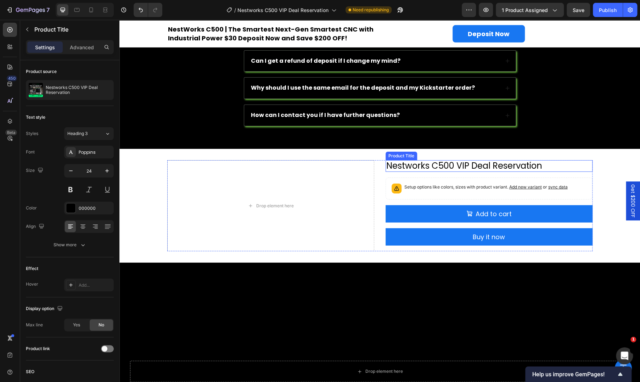
click at [501, 165] on h2 "Nestworks C500 VIP Deal Reservation" at bounding box center [489, 166] width 207 height 12
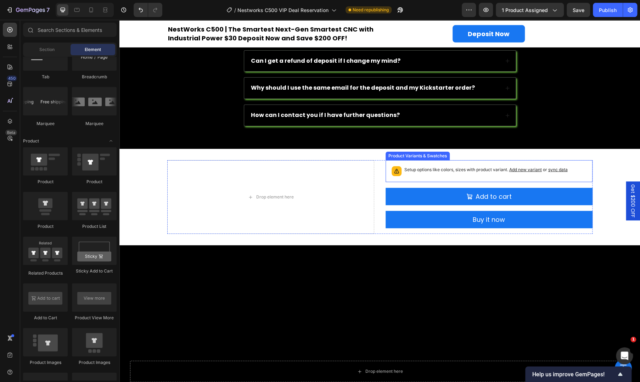
click at [443, 173] on div "Setup options like colors, sizes with product variant. Add new variant or sync …" at bounding box center [486, 171] width 163 height 10
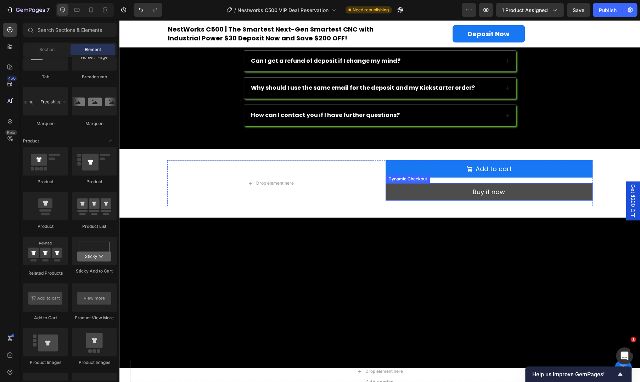
click at [394, 198] on button "Buy it now" at bounding box center [489, 191] width 207 height 17
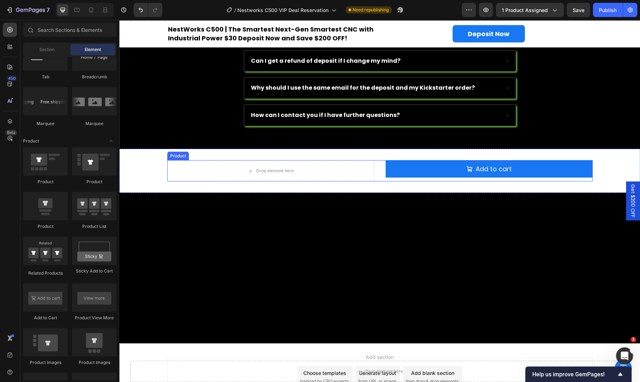
click at [376, 176] on div "Drop element here Add to cart Add to Cart Product" at bounding box center [380, 170] width 426 height 21
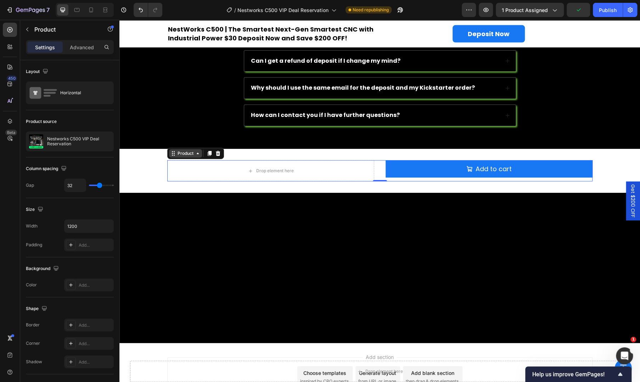
click at [181, 154] on div "Product" at bounding box center [185, 153] width 19 height 6
click at [183, 152] on div "Product" at bounding box center [185, 153] width 19 height 6
click at [373, 168] on div "Drop element here Add to cart Add to Cart Product 0" at bounding box center [380, 170] width 426 height 21
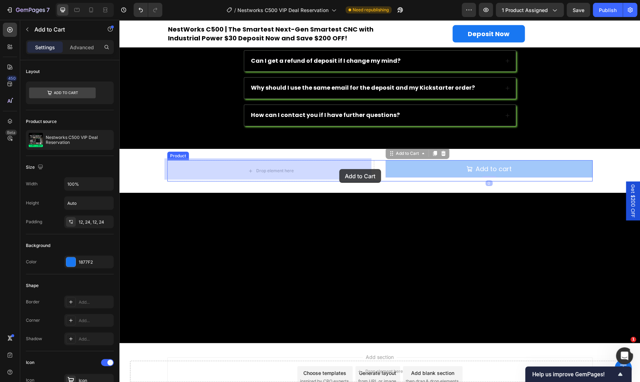
drag, startPoint x: 392, startPoint y: 166, endPoint x: 339, endPoint y: 169, distance: 52.9
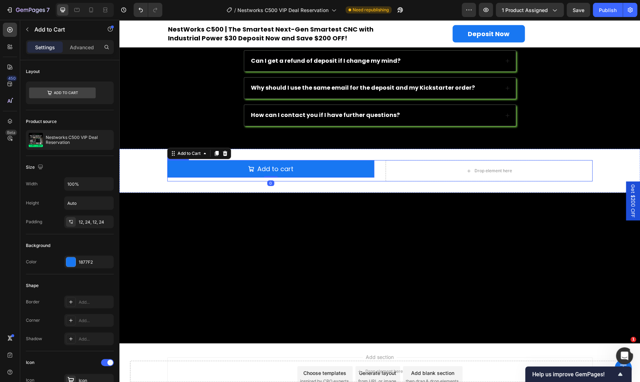
click at [382, 169] on div "Add to cart Add to Cart 0 Drop element here Product" at bounding box center [380, 170] width 426 height 21
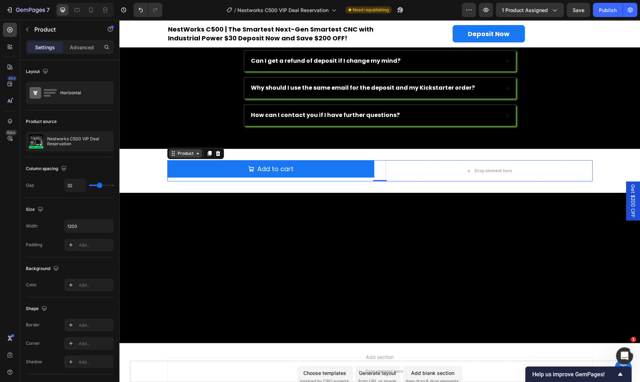
click at [196, 151] on icon at bounding box center [198, 154] width 6 height 6
click at [228, 177] on div "Add to cart Add to Cart" at bounding box center [270, 170] width 207 height 21
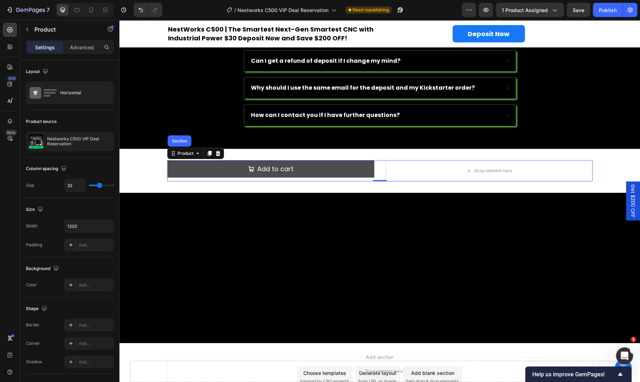
click at [208, 168] on button "Add to cart" at bounding box center [270, 168] width 207 height 17
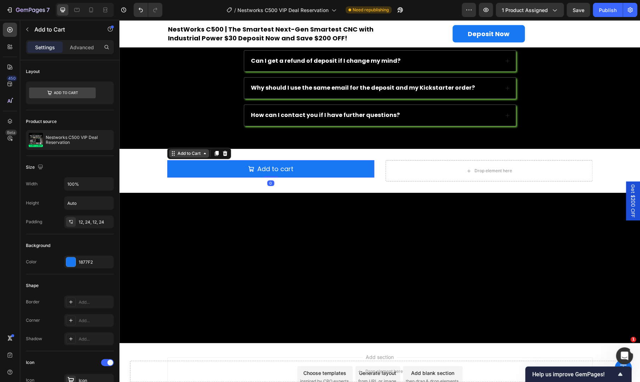
click at [180, 152] on div "Add to Cart" at bounding box center [189, 153] width 26 height 6
click at [403, 178] on div "Drop element here" at bounding box center [489, 170] width 207 height 21
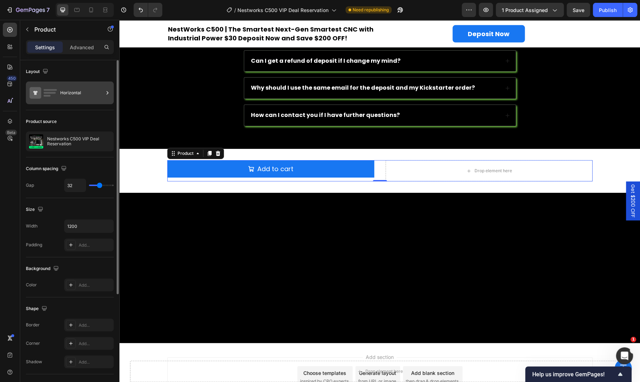
click at [86, 97] on div "Horizontal" at bounding box center [81, 93] width 43 height 16
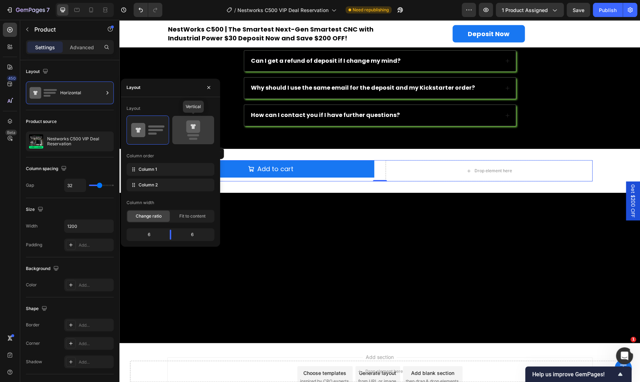
click at [197, 134] on rect at bounding box center [193, 135] width 12 height 2
type input "16"
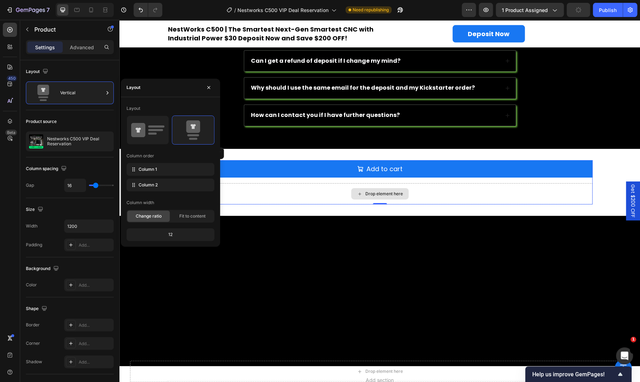
click at [301, 199] on div "Drop element here" at bounding box center [380, 193] width 426 height 21
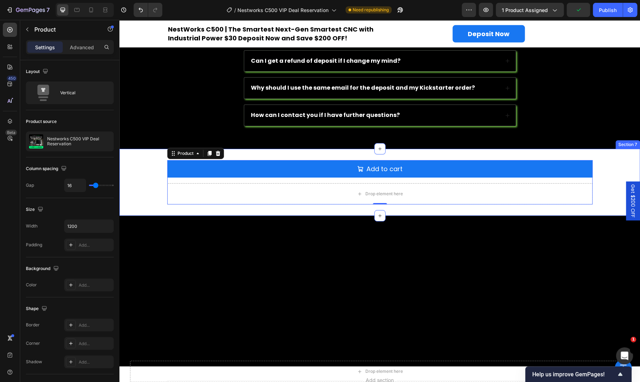
click at [142, 193] on div "Add to cart Add to Cart Drop element here Product 0" at bounding box center [380, 182] width 521 height 44
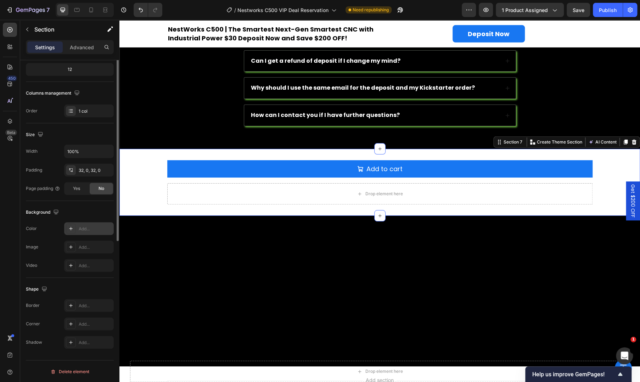
scroll to position [0, 0]
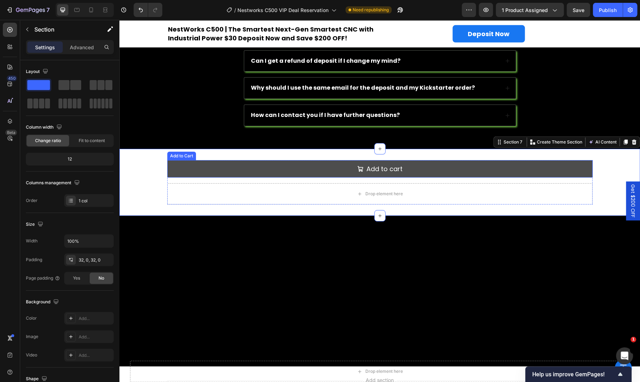
click at [191, 165] on button "Add to cart" at bounding box center [380, 168] width 426 height 17
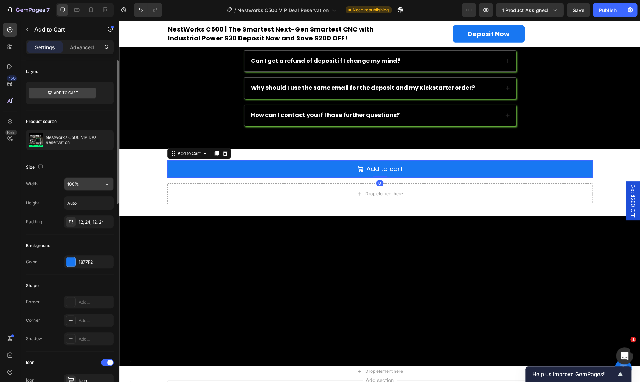
click at [85, 185] on input "100%" at bounding box center [89, 184] width 49 height 13
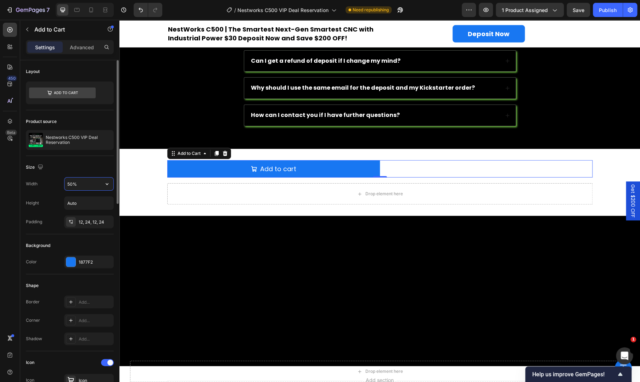
click at [72, 185] on input "50%" at bounding box center [89, 184] width 49 height 13
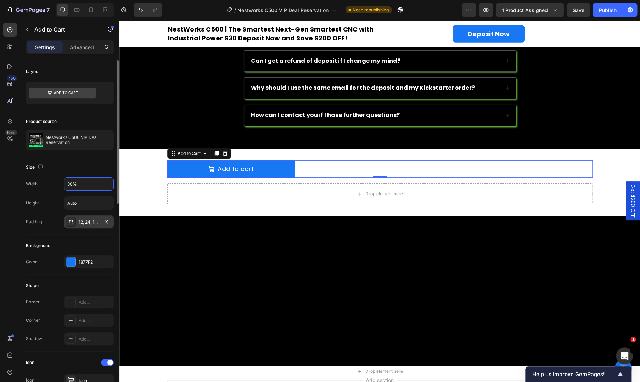
type input "30%"
click at [87, 223] on div "12, 24, 12, 24" at bounding box center [89, 222] width 21 height 6
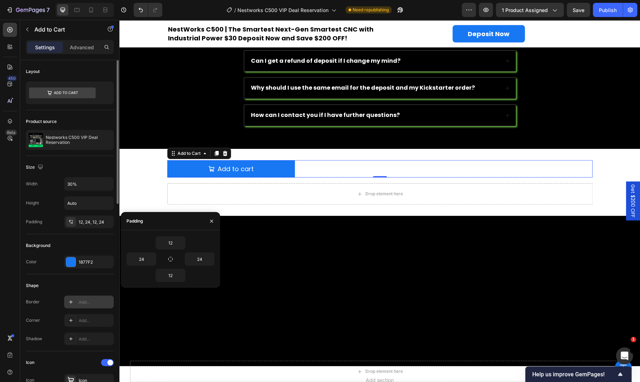
click at [81, 300] on div "Add..." at bounding box center [95, 302] width 33 height 6
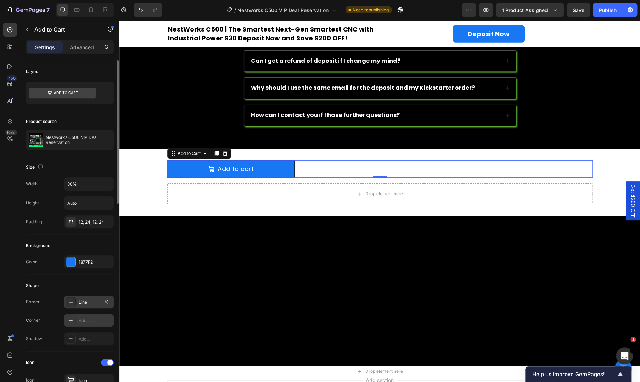
click at [88, 321] on div "Add..." at bounding box center [95, 321] width 33 height 6
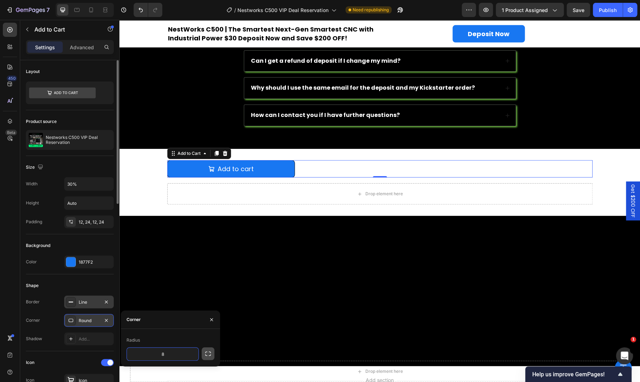
click at [207, 352] on icon "button" at bounding box center [208, 353] width 7 height 7
click at [165, 285] on div at bounding box center [380, 291] width 521 height 150
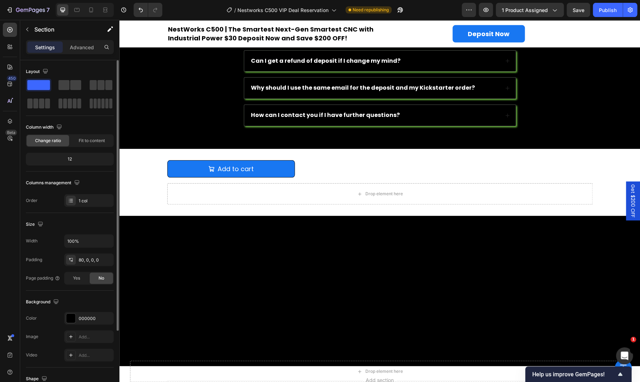
scroll to position [90, 0]
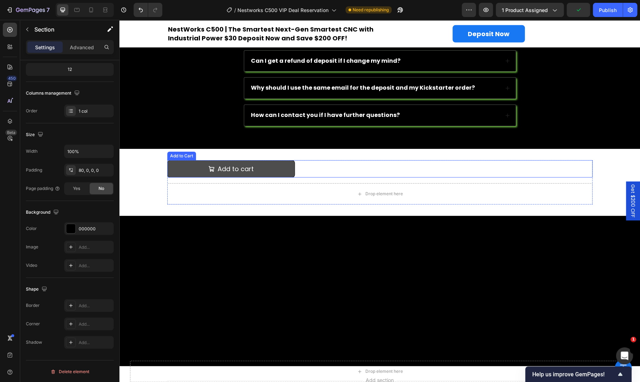
click at [170, 160] on button "Add to cart" at bounding box center [231, 168] width 128 height 17
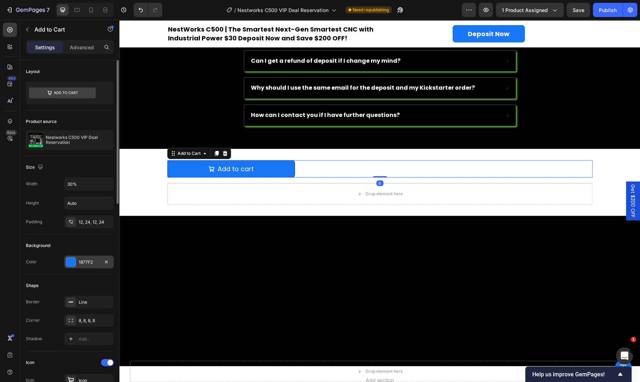
scroll to position [472, 0]
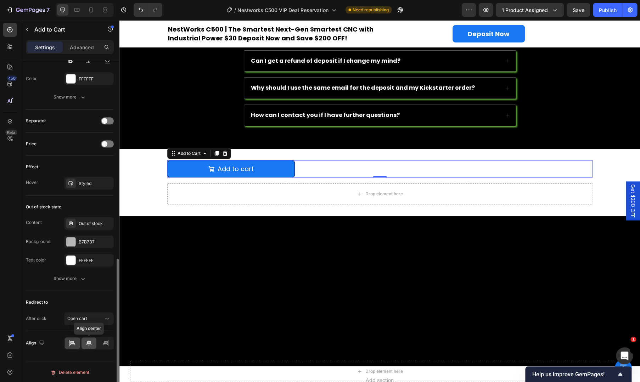
click at [92, 342] on icon at bounding box center [88, 343] width 7 height 7
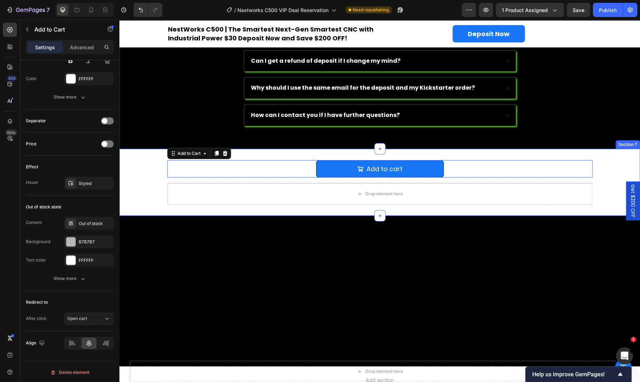
click at [145, 208] on div "Add to cart Add to Cart 0 Drop element here Product Section 7" at bounding box center [380, 182] width 521 height 67
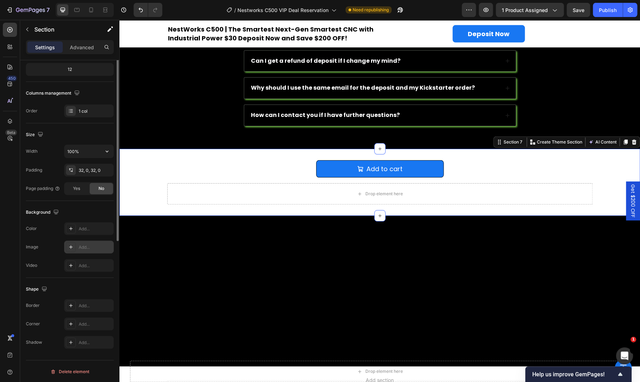
scroll to position [0, 0]
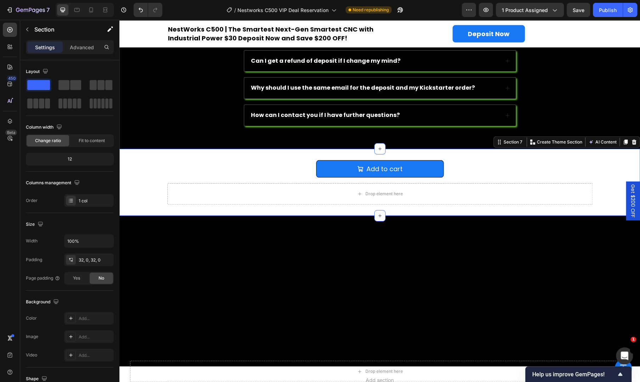
click at [154, 172] on div "Add to cart Add to Cart Drop element here Product" at bounding box center [380, 182] width 521 height 44
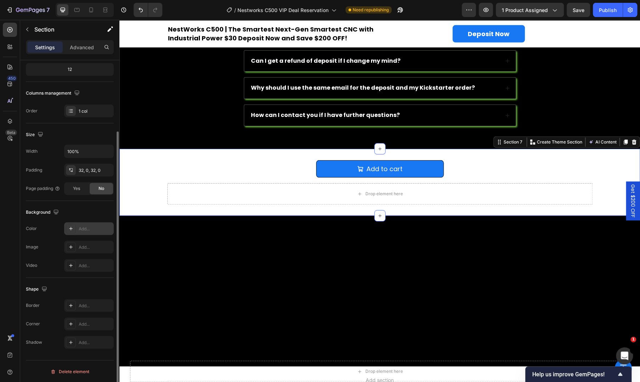
click at [89, 232] on div "Add..." at bounding box center [89, 228] width 50 height 13
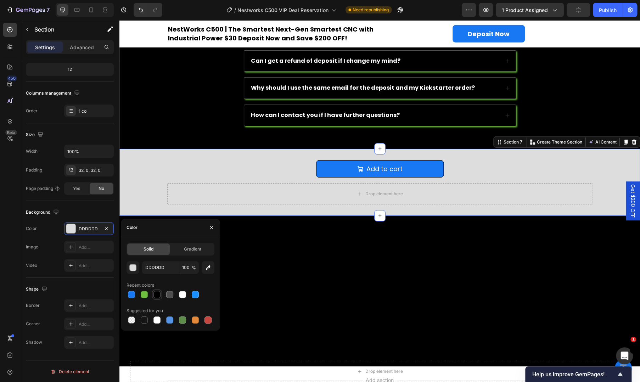
click at [156, 294] on div at bounding box center [157, 294] width 7 height 7
type input "000000"
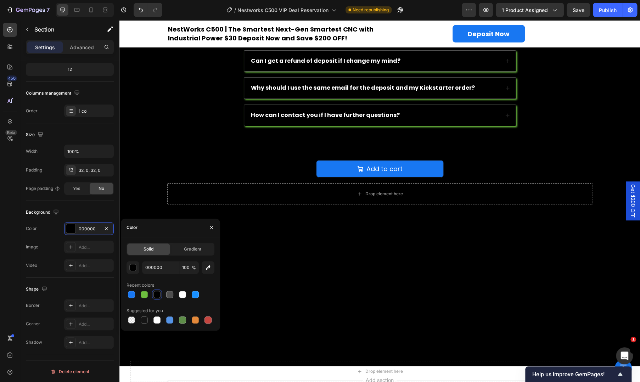
click at [292, 234] on div at bounding box center [380, 291] width 521 height 150
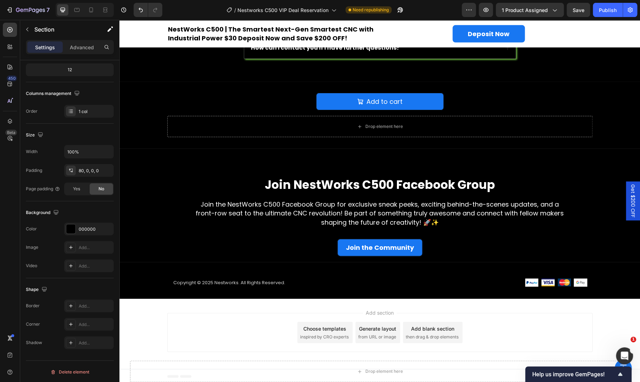
scroll to position [1226, 0]
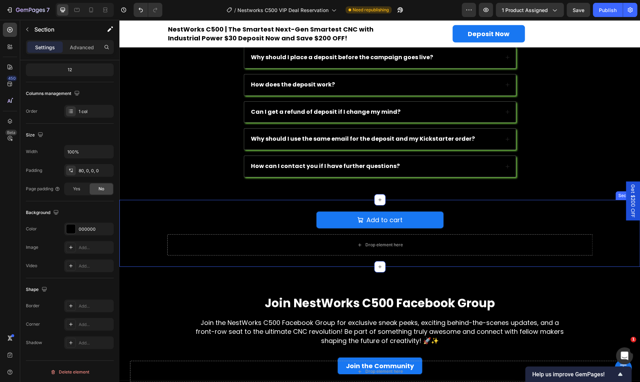
click at [142, 218] on div "Add to cart Add to Cart Drop element here Product" at bounding box center [380, 233] width 521 height 44
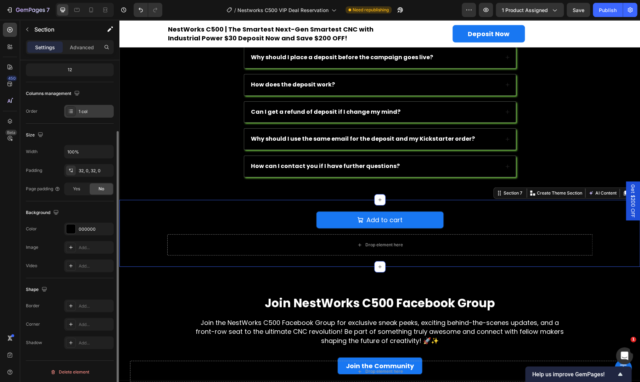
click at [80, 111] on div "1 col" at bounding box center [95, 112] width 33 height 6
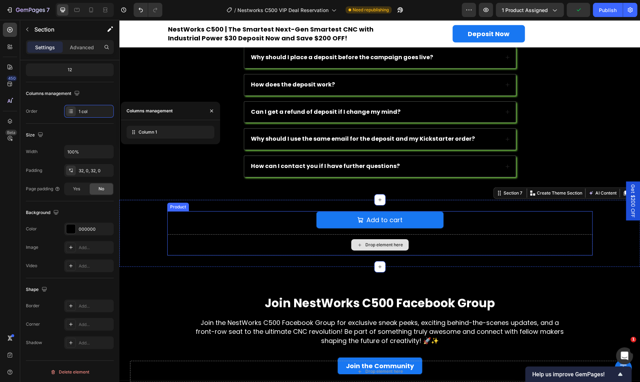
click at [214, 234] on div "Drop element here" at bounding box center [380, 244] width 426 height 21
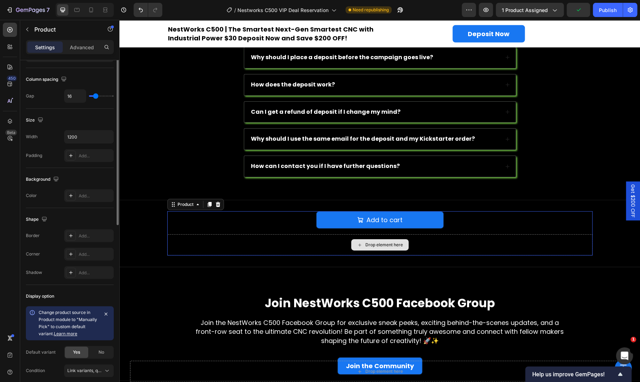
scroll to position [0, 0]
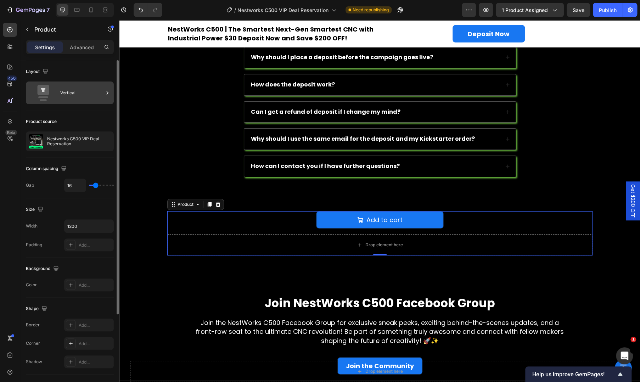
click at [78, 97] on div "Vertical" at bounding box center [81, 93] width 43 height 16
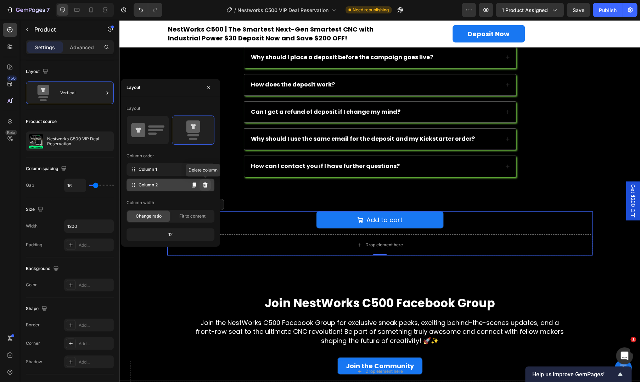
click at [207, 188] on button at bounding box center [205, 184] width 11 height 11
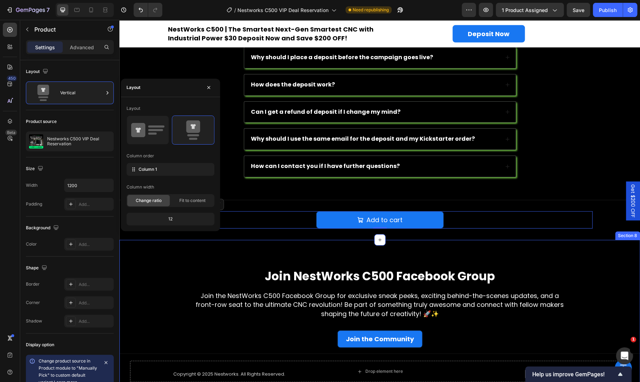
drag, startPoint x: 564, startPoint y: 239, endPoint x: 466, endPoint y: 225, distance: 98.8
click at [564, 240] on div "Join NestWorks C500 Facebook Group Heading Join the NestWorks C500 Facebook Gro…" at bounding box center [380, 315] width 521 height 150
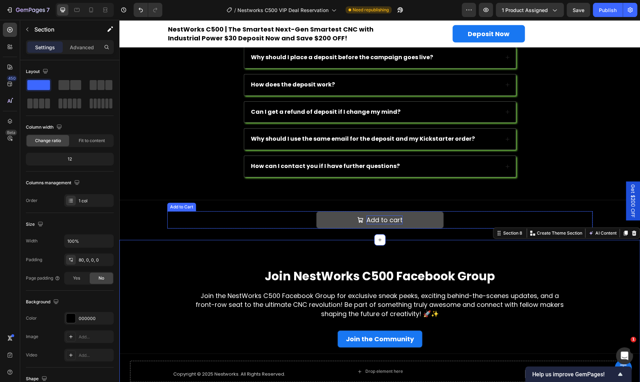
click at [387, 218] on div "Add to cart" at bounding box center [385, 220] width 36 height 9
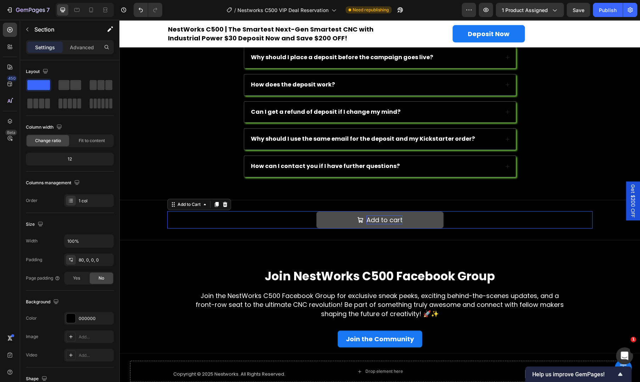
click at [387, 218] on div "Add to cart" at bounding box center [385, 220] width 36 height 9
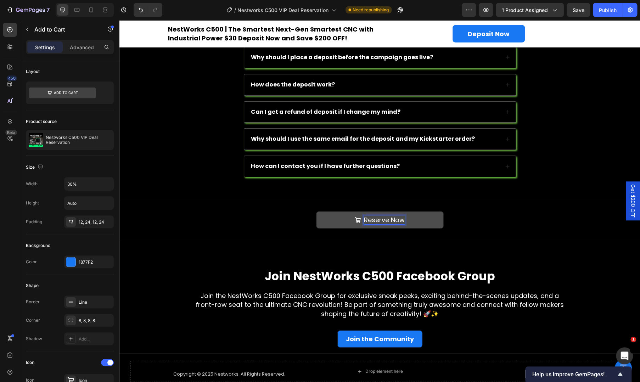
click at [387, 218] on p "Reserve Now" at bounding box center [384, 220] width 41 height 9
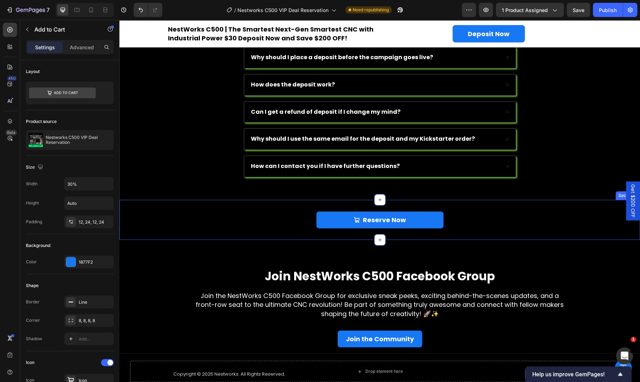
click at [246, 230] on div "Reserve Now Add to Cart 0 Product Section 7" at bounding box center [380, 220] width 521 height 40
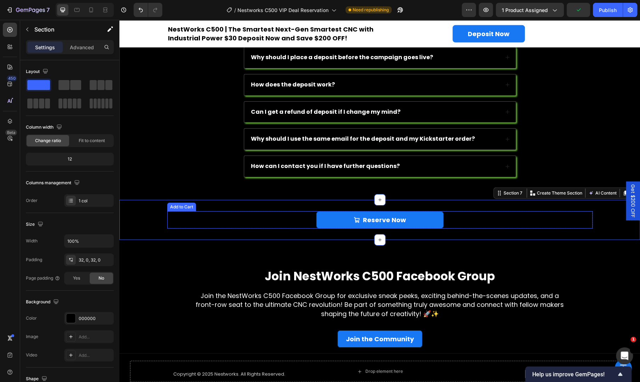
click at [282, 219] on div "Reserve Now Add to Cart" at bounding box center [380, 219] width 426 height 17
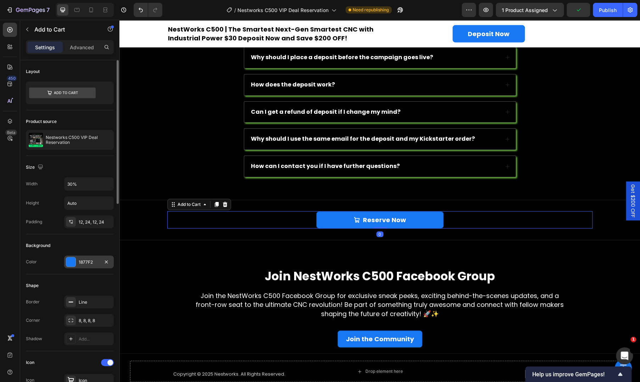
scroll to position [472, 0]
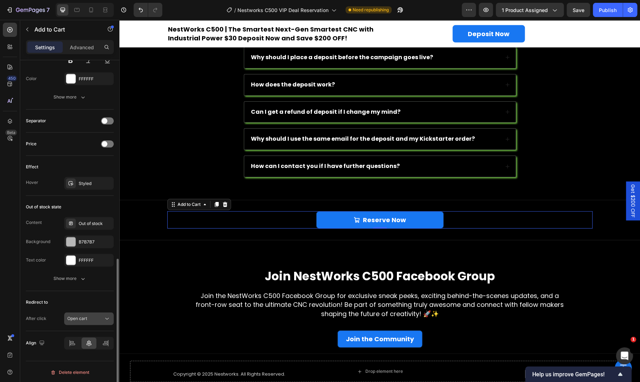
click at [80, 316] on span "Open cart" at bounding box center [77, 318] width 20 height 5
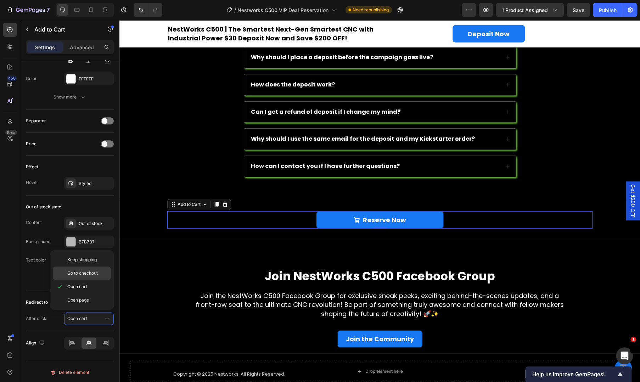
click at [85, 276] on span "Go to checkout" at bounding box center [82, 273] width 30 height 6
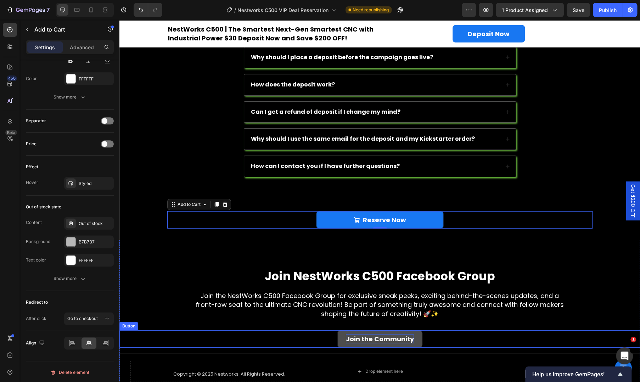
click at [348, 335] on strong "Join the Community" at bounding box center [380, 339] width 68 height 9
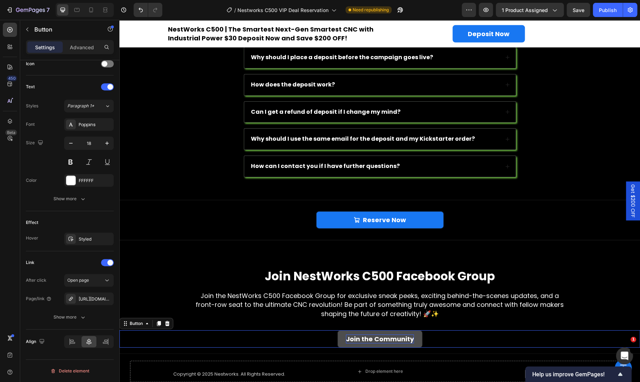
scroll to position [0, 0]
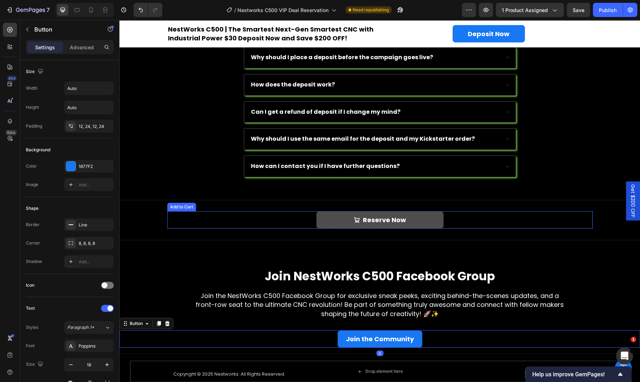
click at [327, 221] on button "Reserve Now" at bounding box center [380, 219] width 128 height 17
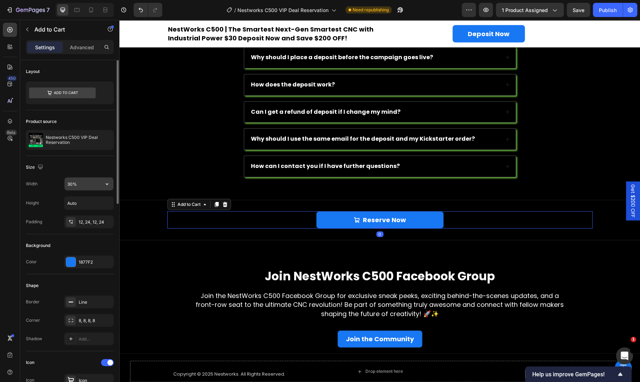
click at [73, 184] on input "30%" at bounding box center [89, 184] width 49 height 13
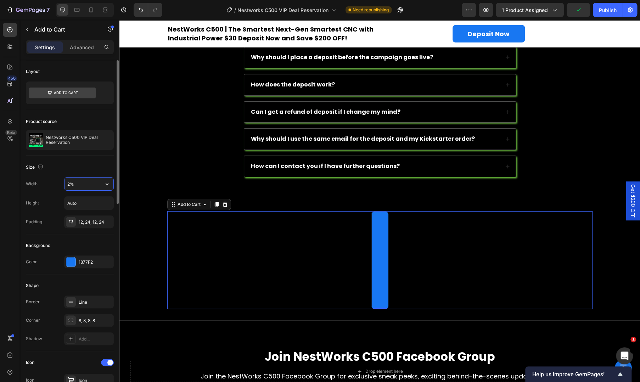
type input "20%"
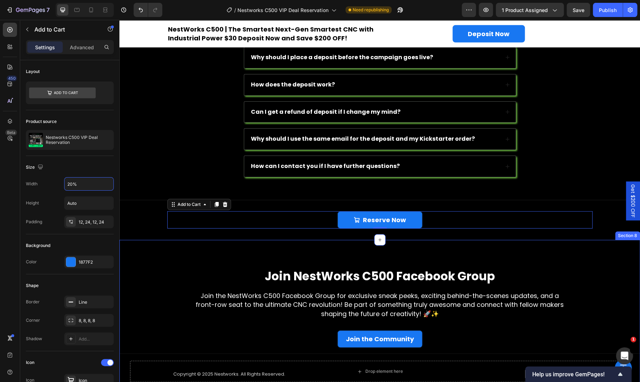
click at [193, 246] on div "Join NestWorks C500 Facebook Group Heading Join the NestWorks C500 Facebook Gro…" at bounding box center [380, 315] width 521 height 150
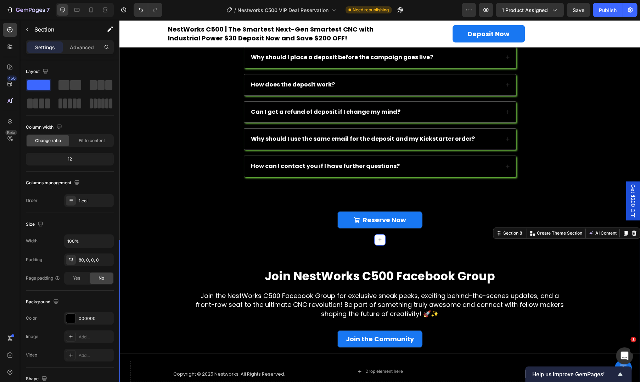
scroll to position [1318, 0]
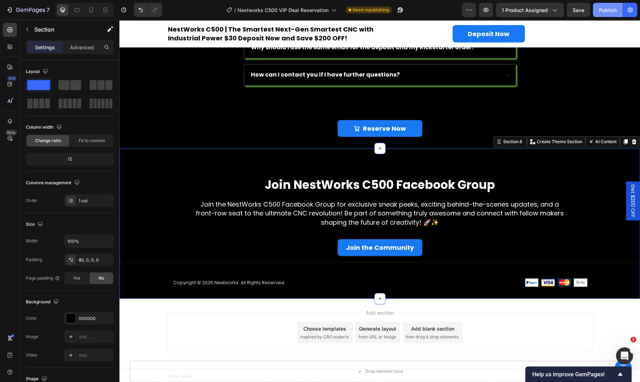
click at [605, 15] on button "Publish" at bounding box center [608, 10] width 30 height 14
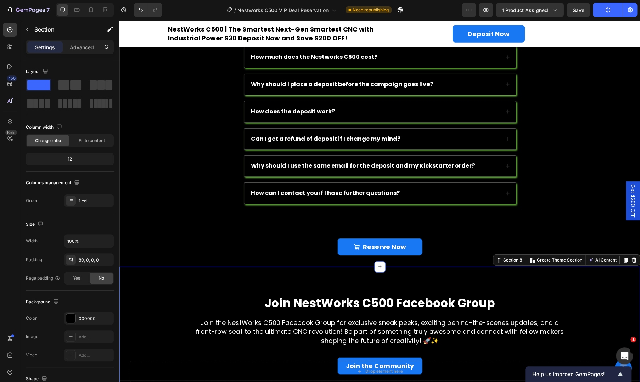
click at [613, 304] on div "Join NestWorks C500 Facebook Group Heading Join the NestWorks C500 Facebook Gro…" at bounding box center [380, 356] width 521 height 122
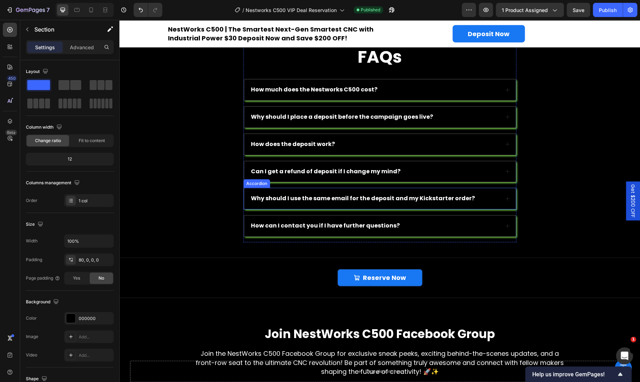
scroll to position [1295, 0]
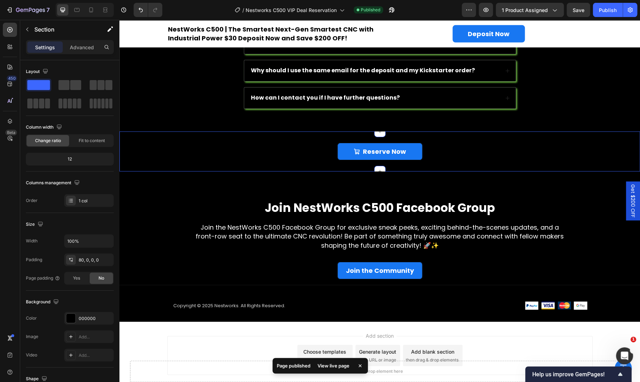
click at [198, 159] on div "Reserve Now Add to Cart Product Section 7 You can create reusable sections Crea…" at bounding box center [380, 152] width 521 height 40
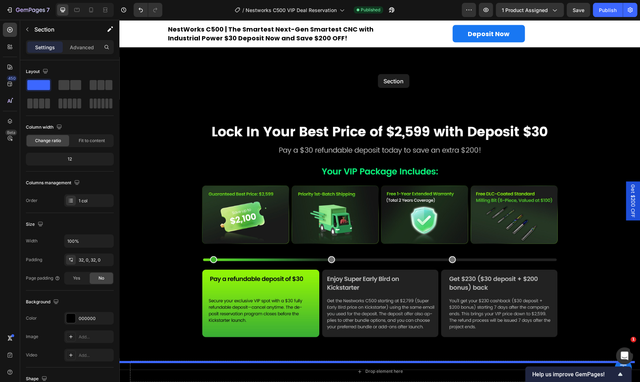
scroll to position [704, 0]
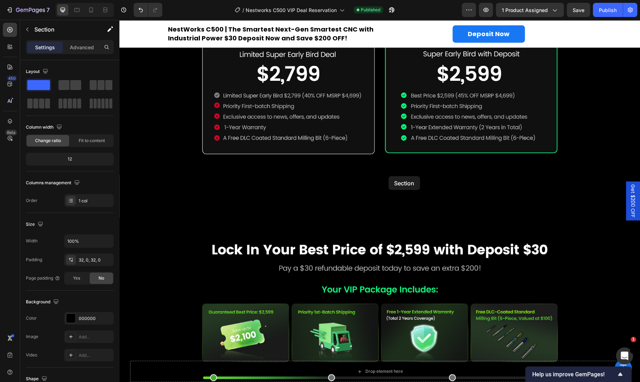
drag, startPoint x: 494, startPoint y: 125, endPoint x: 389, endPoint y: 176, distance: 116.7
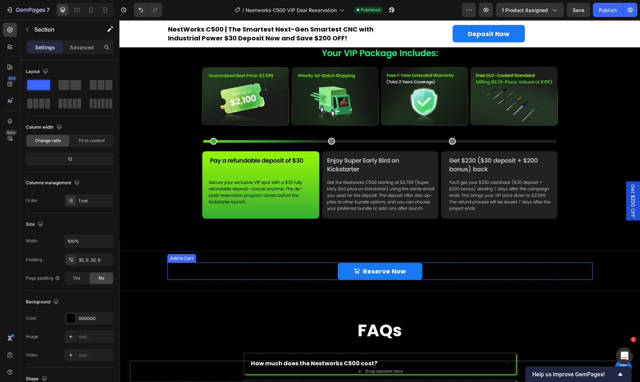
click at [253, 266] on div "Reserve Now Add to Cart" at bounding box center [380, 271] width 426 height 17
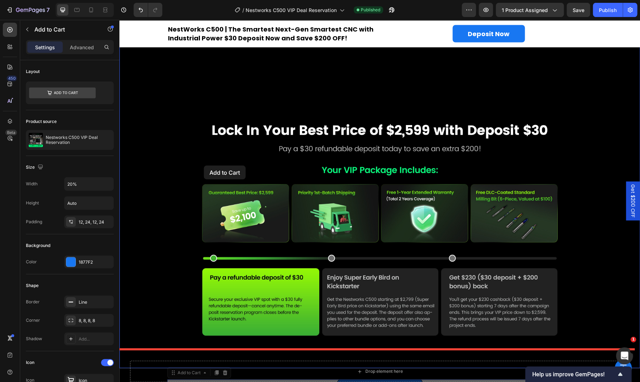
scroll to position [822, 0]
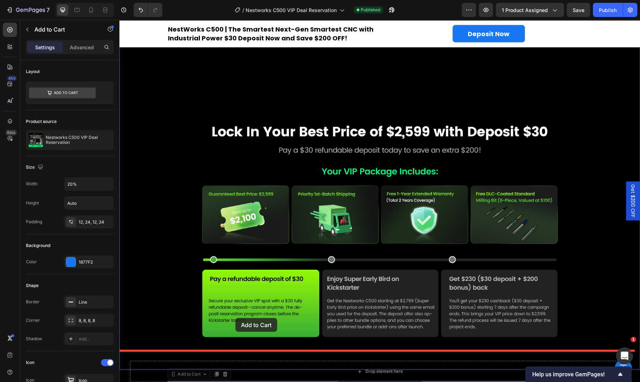
drag, startPoint x: 171, startPoint y: 251, endPoint x: 237, endPoint y: 324, distance: 97.9
click at [237, 324] on div "Header Drop element here Sticky Button Sticky NestWorks C500 | The Smartest Nex…" at bounding box center [380, 42] width 521 height 1688
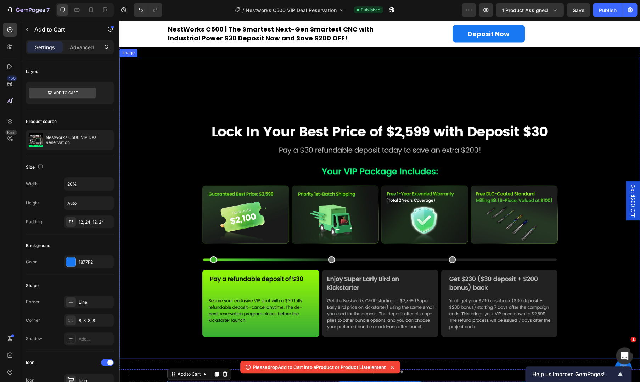
scroll to position [940, 0]
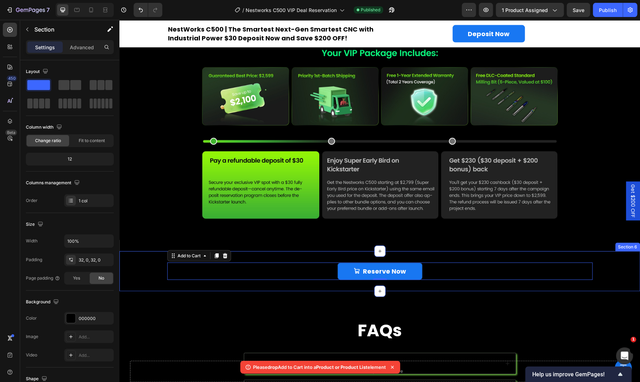
click at [144, 272] on div "Reserve Now Add to Cart 0 Product" at bounding box center [380, 271] width 521 height 17
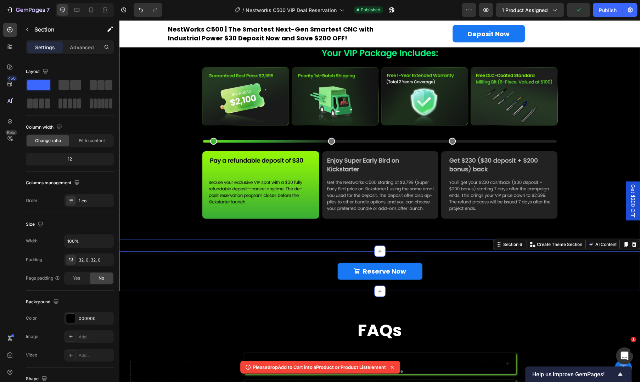
click at [155, 187] on img at bounding box center [380, 110] width 521 height 259
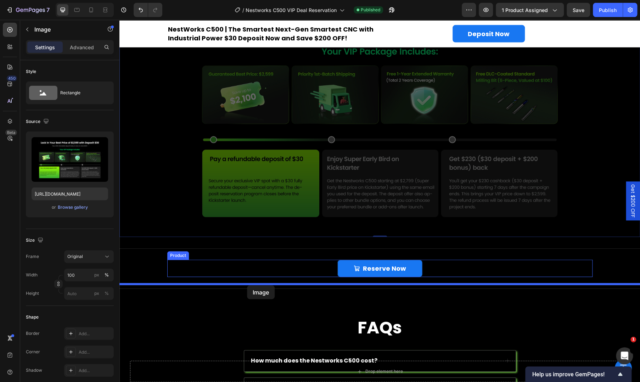
drag, startPoint x: 126, startPoint y: 61, endPoint x: 247, endPoint y: 285, distance: 255.0
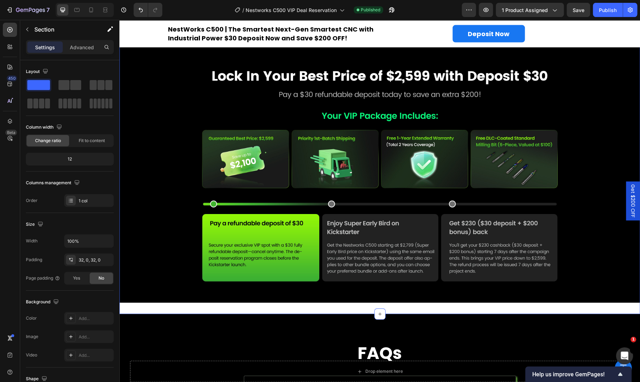
click at [236, 304] on div "Image 0 Section 7" at bounding box center [380, 152] width 521 height 324
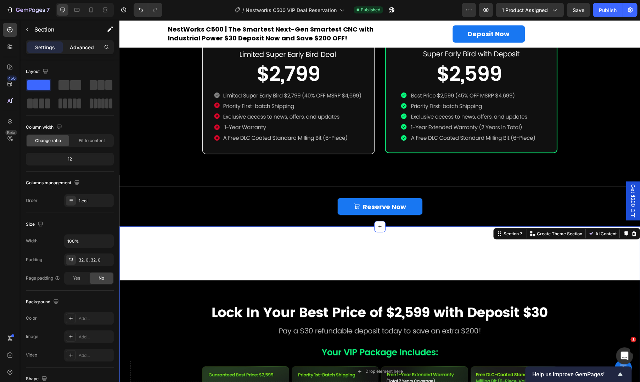
click at [77, 47] on p "Advanced" at bounding box center [82, 47] width 24 height 7
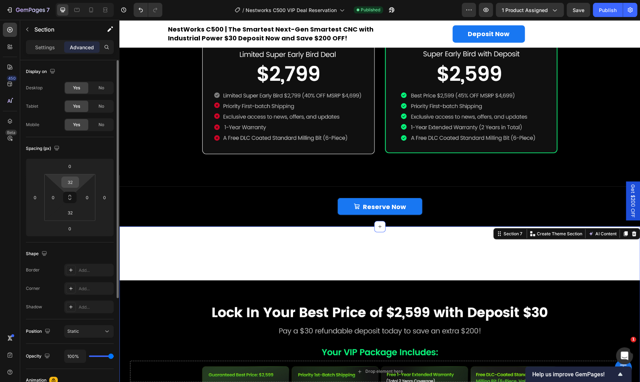
click at [70, 184] on input "32" at bounding box center [70, 182] width 14 height 11
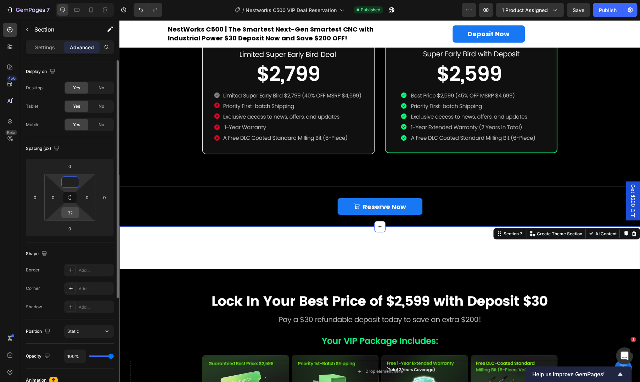
type input "0"
click at [73, 211] on input "32" at bounding box center [70, 212] width 14 height 11
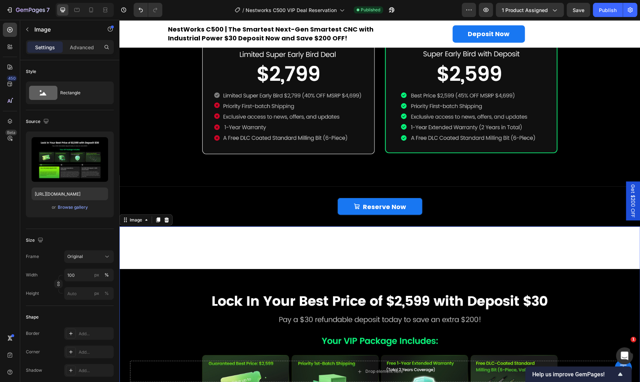
click at [183, 237] on div "Image 0" at bounding box center [380, 377] width 521 height 301
click at [132, 217] on div "Image" at bounding box center [135, 220] width 15 height 6
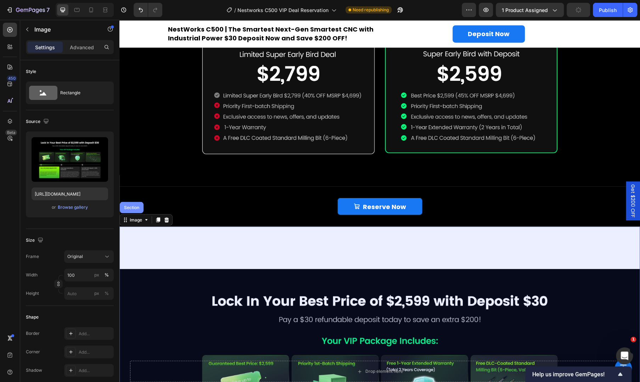
click at [133, 205] on div "Section" at bounding box center [132, 207] width 18 height 4
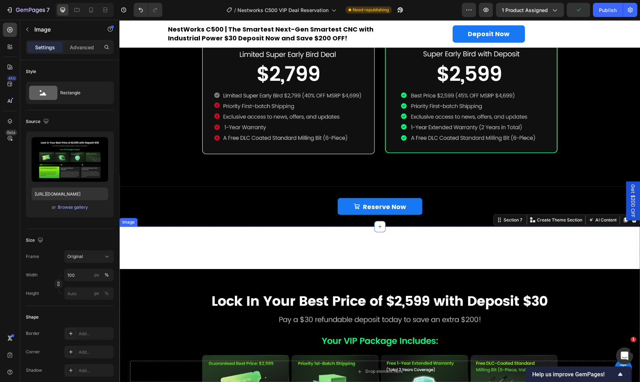
click at [207, 249] on div "Image 0" at bounding box center [380, 377] width 521 height 301
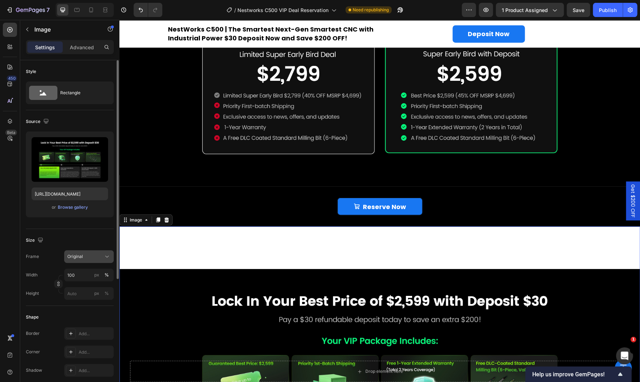
scroll to position [193, 0]
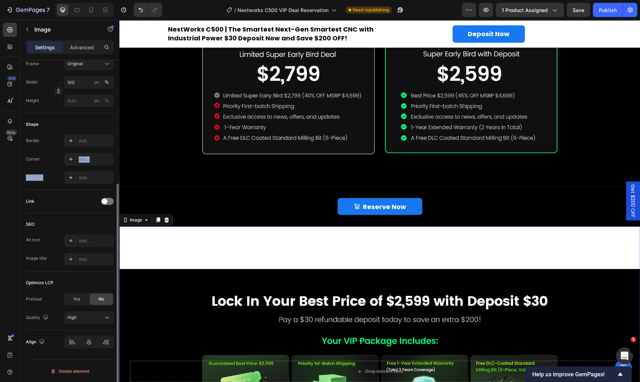
drag, startPoint x: 70, startPoint y: 153, endPoint x: 64, endPoint y: 207, distance: 54.2
click at [62, 193] on div "Style Rectangle Source Upload Image [URL][DOMAIN_NAME] or Browse gallery Size F…" at bounding box center [70, 110] width 88 height 487
click at [64, 219] on div "SEO" at bounding box center [70, 224] width 88 height 11
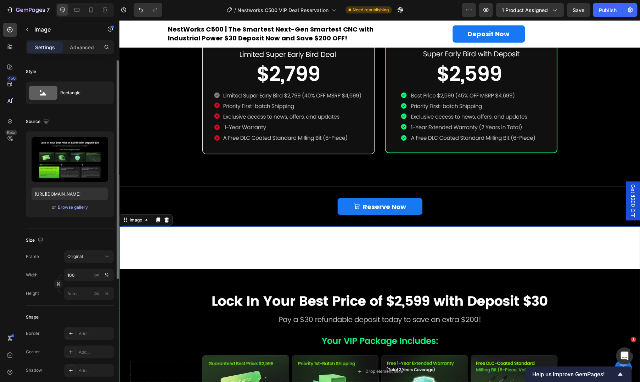
click at [179, 242] on div "Image 0" at bounding box center [380, 377] width 521 height 301
click at [138, 217] on div "Image" at bounding box center [135, 220] width 15 height 6
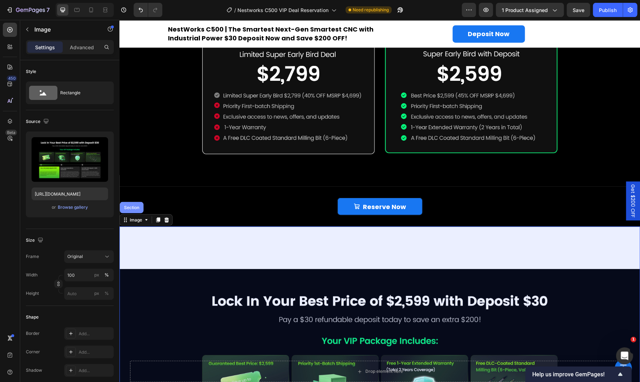
click at [134, 206] on div "Section" at bounding box center [132, 207] width 24 height 11
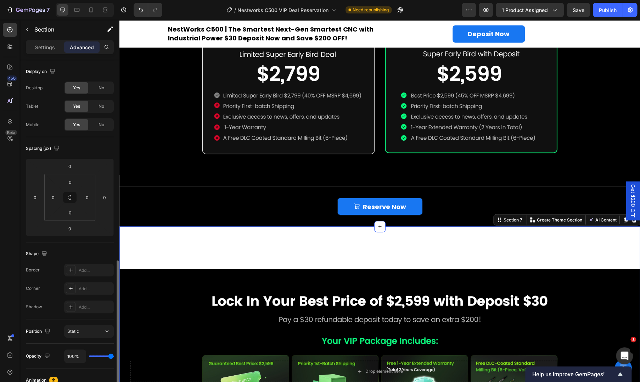
scroll to position [118, 0]
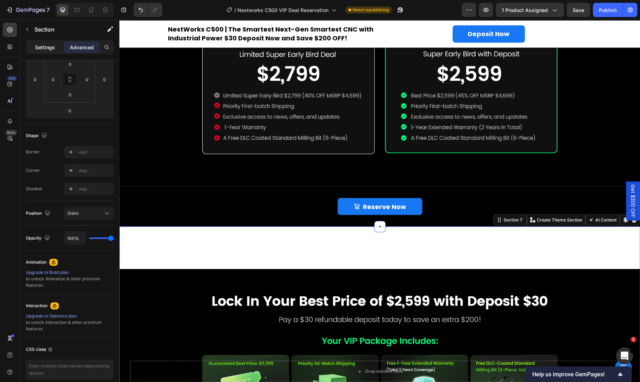
click at [42, 44] on p "Settings" at bounding box center [45, 47] width 20 height 7
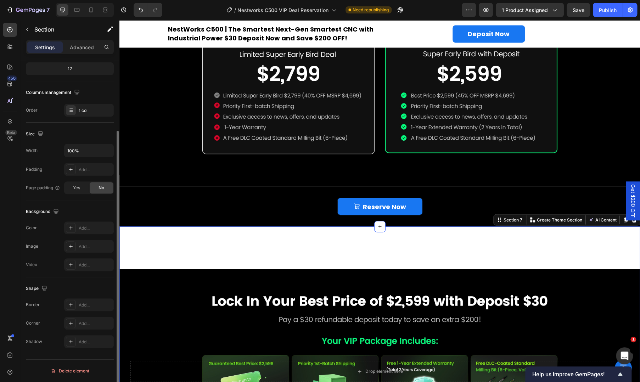
scroll to position [90, 0]
click at [92, 230] on div "Add..." at bounding box center [95, 229] width 33 height 6
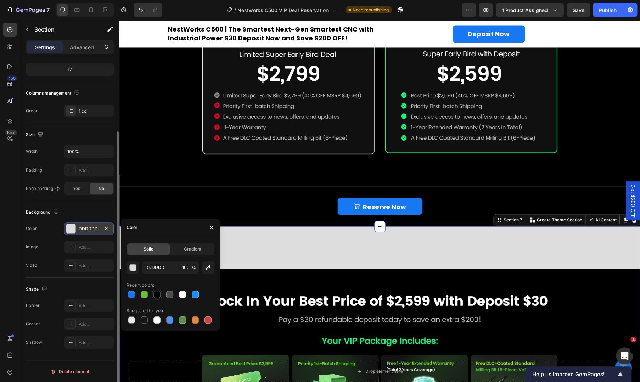
click at [157, 293] on div at bounding box center [157, 294] width 7 height 7
type input "000000"
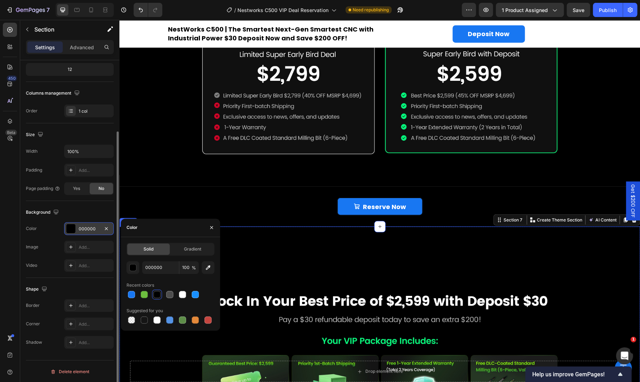
click at [226, 198] on div "Reserve Now Add to Cart" at bounding box center [380, 206] width 426 height 17
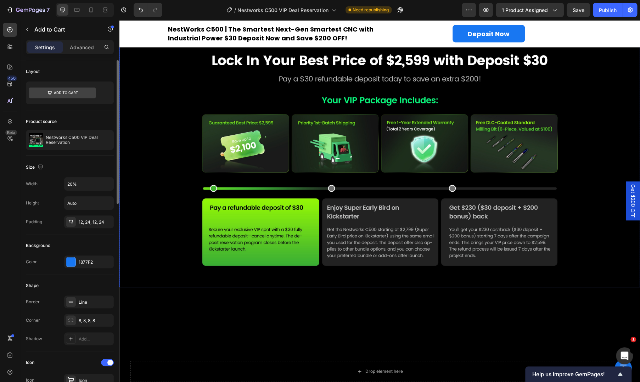
scroll to position [822, 0]
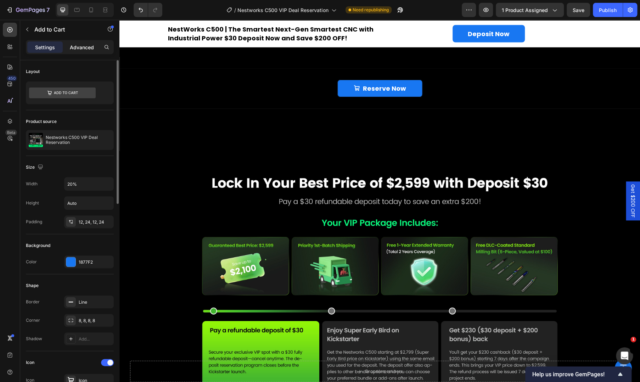
click at [70, 46] on p "Advanced" at bounding box center [82, 47] width 24 height 7
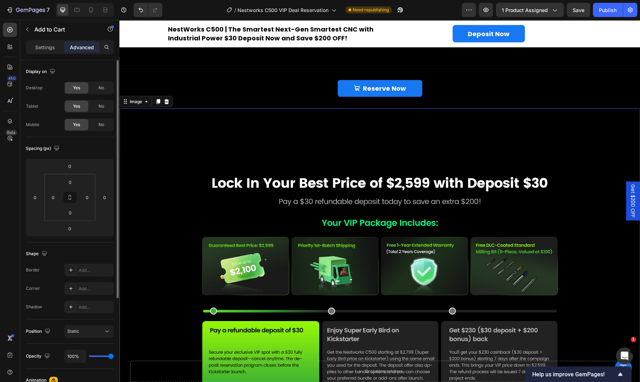
click at [235, 212] on img at bounding box center [380, 280] width 521 height 259
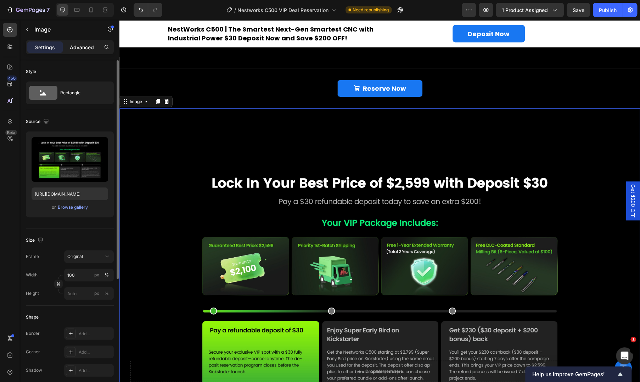
click at [80, 51] on div "Advanced" at bounding box center [81, 46] width 35 height 11
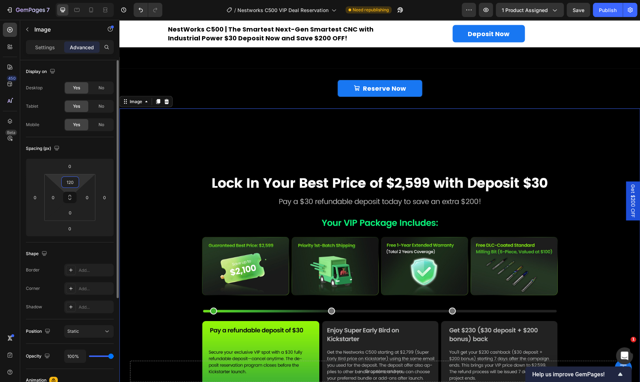
click at [74, 181] on input "120" at bounding box center [70, 182] width 14 height 11
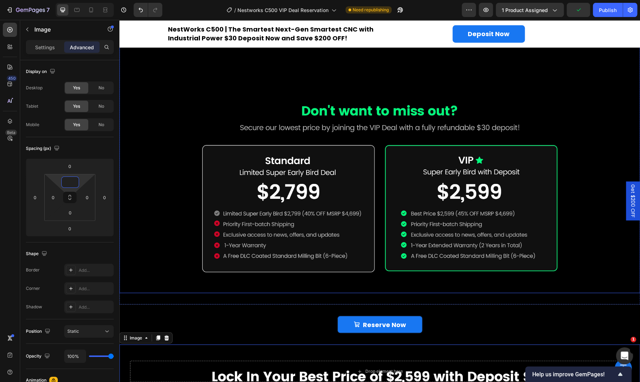
scroll to position [704, 0]
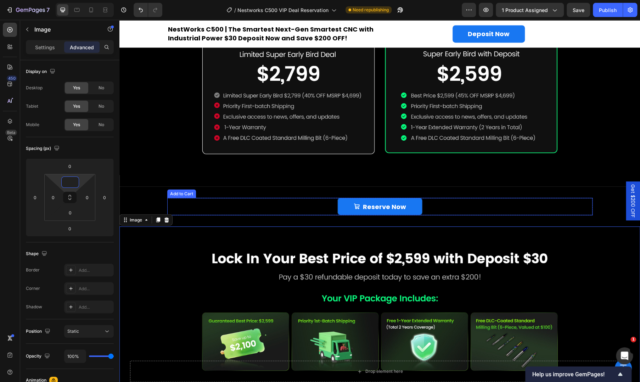
click at [198, 193] on div "Reserve Now Add to Cart Product Section 6" at bounding box center [380, 207] width 521 height 40
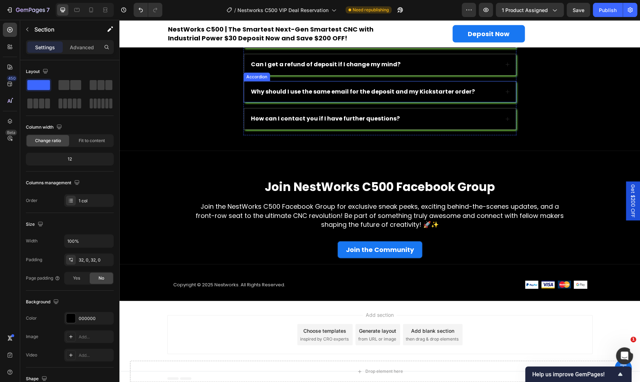
scroll to position [1275, 0]
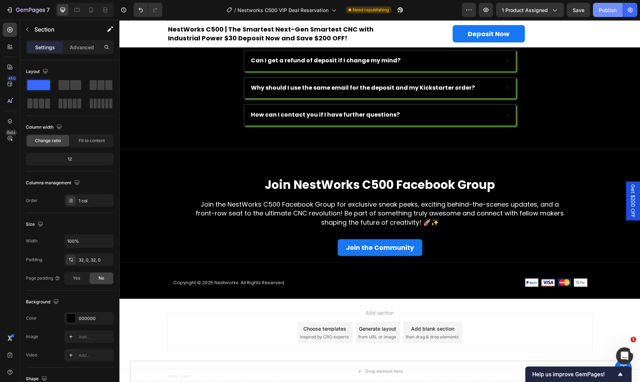
click at [602, 9] on div "Publish" at bounding box center [608, 9] width 18 height 7
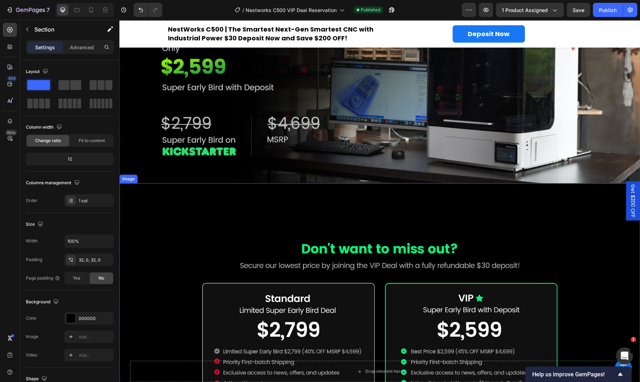
scroll to position [684, 0]
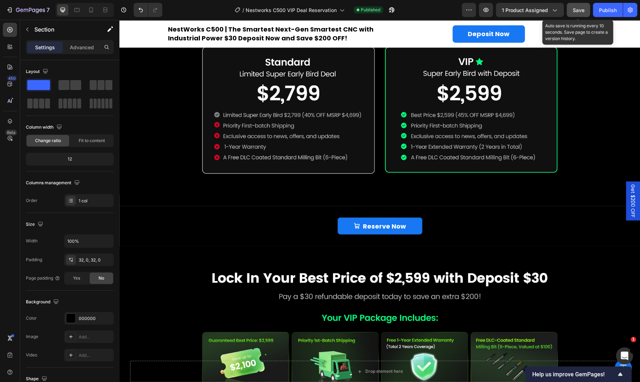
click at [578, 9] on span "Save" at bounding box center [579, 10] width 12 height 6
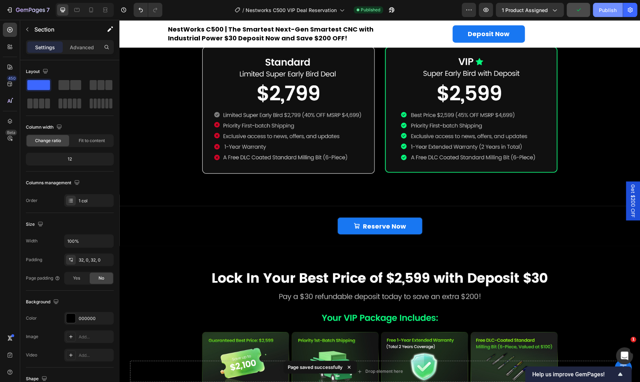
click at [606, 9] on div "Publish" at bounding box center [608, 9] width 18 height 7
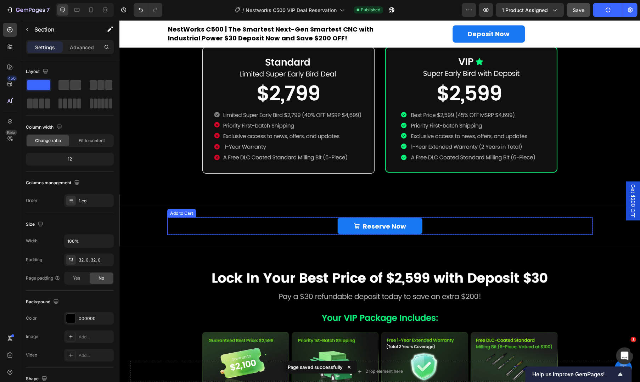
click at [440, 222] on div "Reserve Now Add to Cart" at bounding box center [380, 225] width 426 height 17
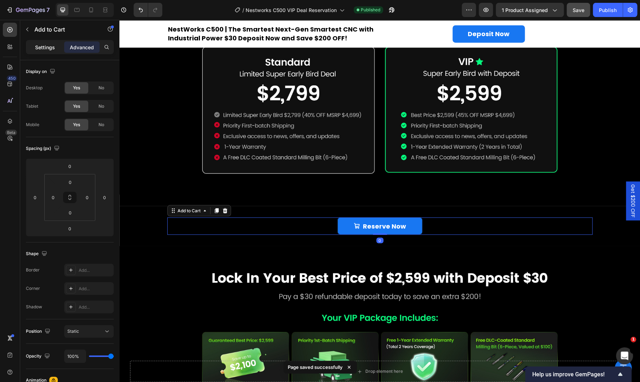
click at [43, 42] on div "Settings" at bounding box center [44, 46] width 35 height 11
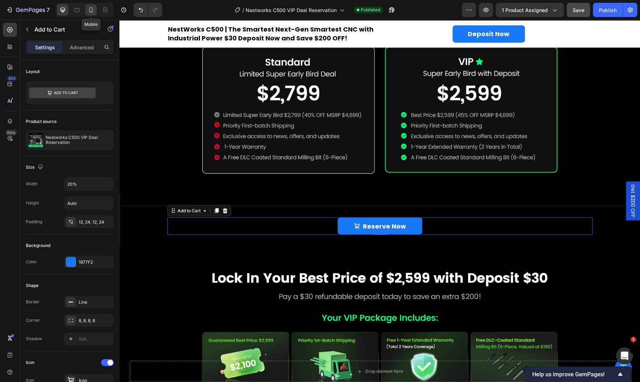
click at [93, 12] on icon at bounding box center [91, 9] width 7 height 7
type input "14"
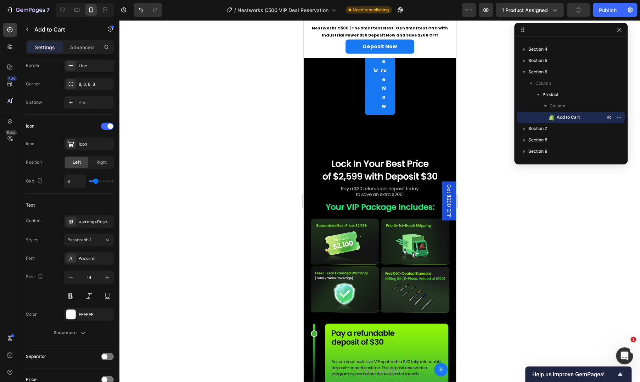
scroll to position [784, 0]
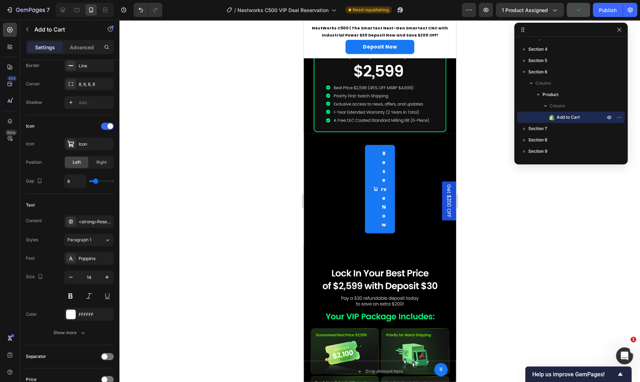
click at [345, 220] on div "Reserve Now Add to Cart" at bounding box center [380, 189] width 152 height 89
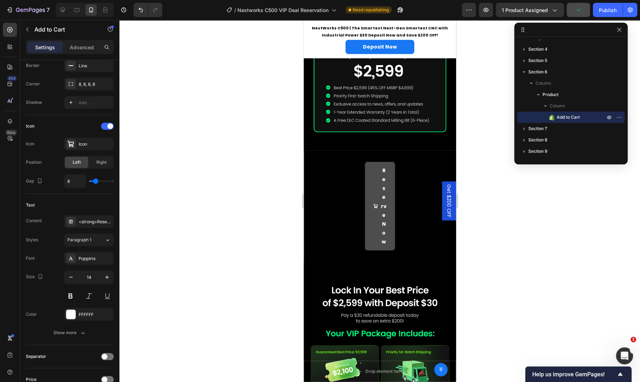
click at [378, 195] on div "Reserve Now" at bounding box center [379, 206] width 13 height 81
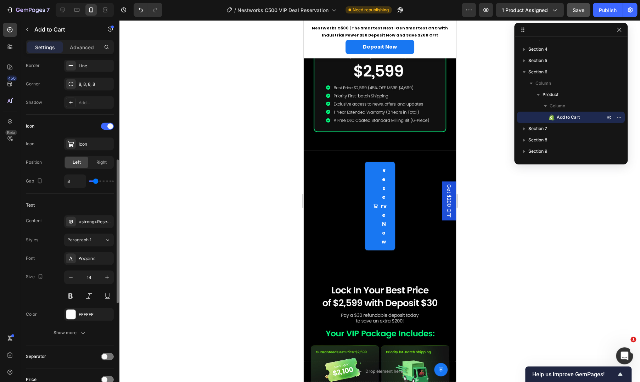
scroll to position [118, 0]
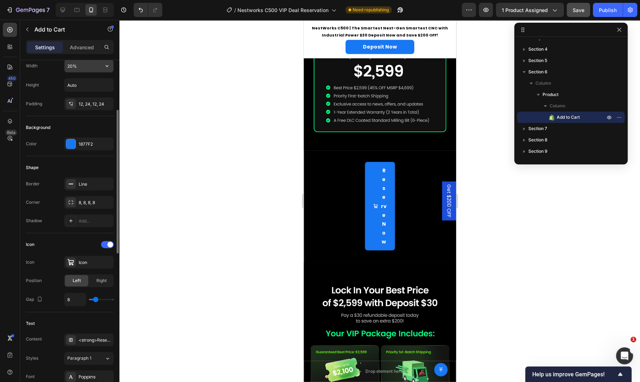
click at [87, 68] on input "20%" at bounding box center [89, 66] width 49 height 13
click at [105, 68] on icon "button" at bounding box center [107, 65] width 7 height 7
click at [83, 96] on p "Full 100%" at bounding box center [87, 97] width 40 height 6
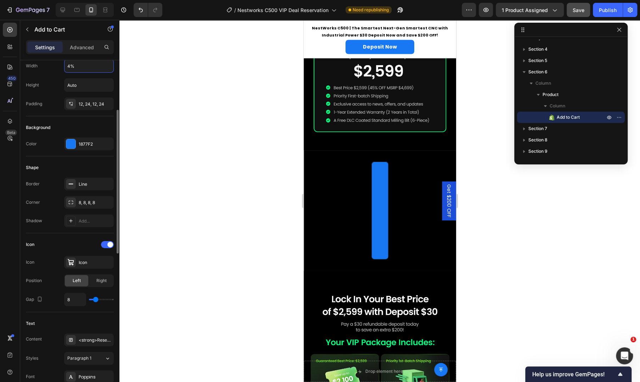
type input "40%"
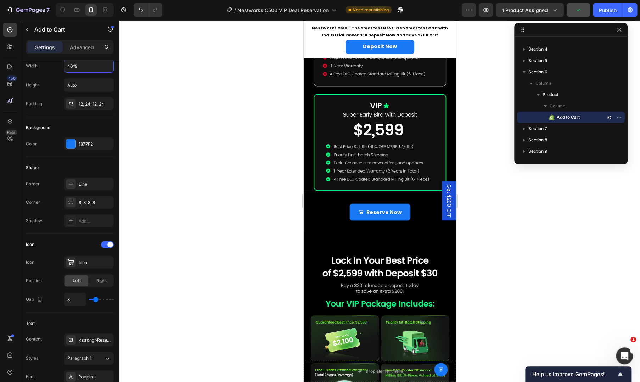
scroll to position [651, 0]
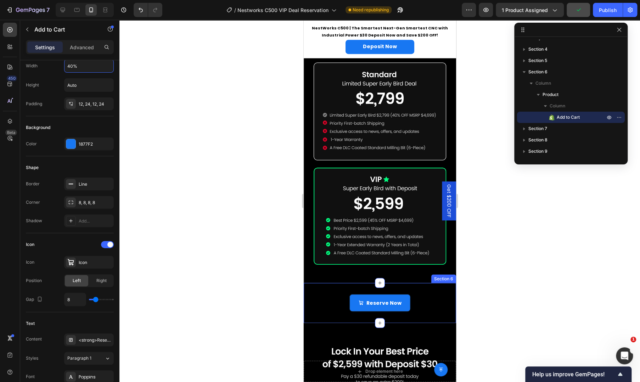
click at [335, 283] on div "Reserve Now Add to Cart Product Section 6" at bounding box center [380, 303] width 152 height 40
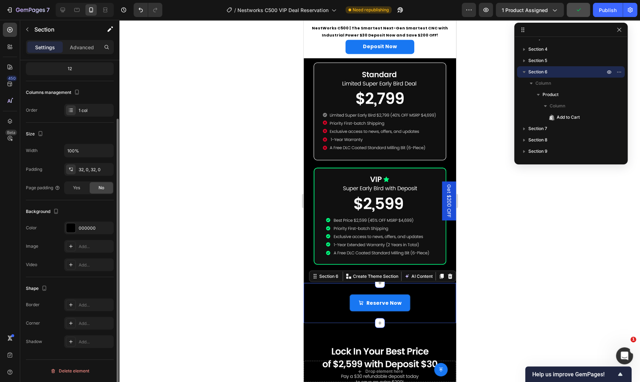
scroll to position [0, 0]
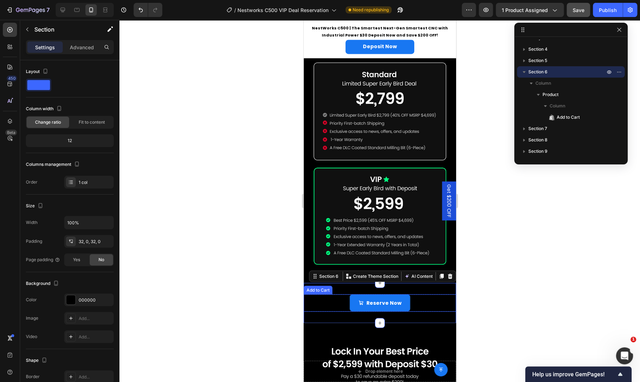
click at [338, 294] on div "Reserve Now Add to Cart" at bounding box center [380, 302] width 152 height 17
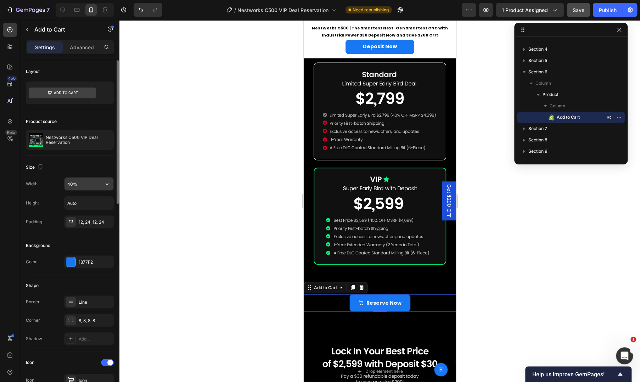
click at [72, 184] on input "40%" at bounding box center [89, 184] width 49 height 13
type input "50%"
click at [607, 6] on div "Publish" at bounding box center [608, 9] width 18 height 7
click at [105, 8] on icon at bounding box center [105, 9] width 7 height 7
type input "18"
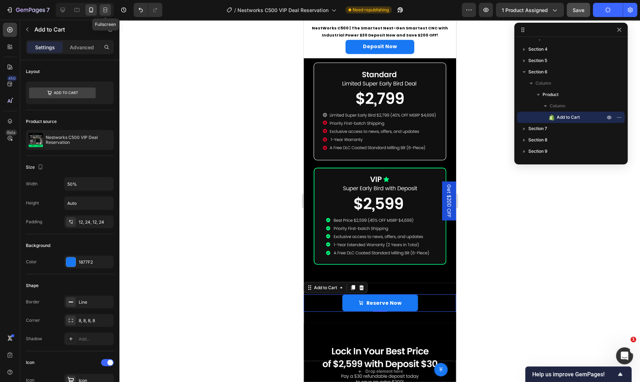
type input "20%"
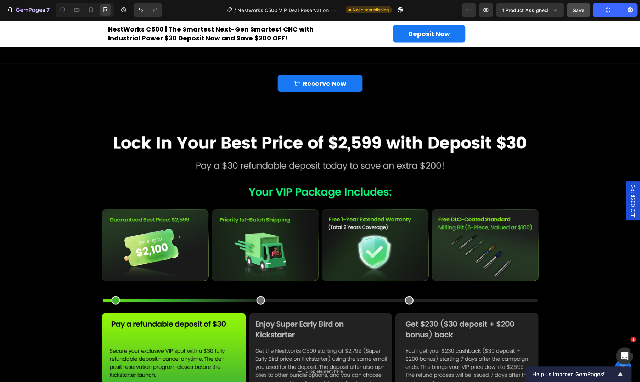
scroll to position [949, 0]
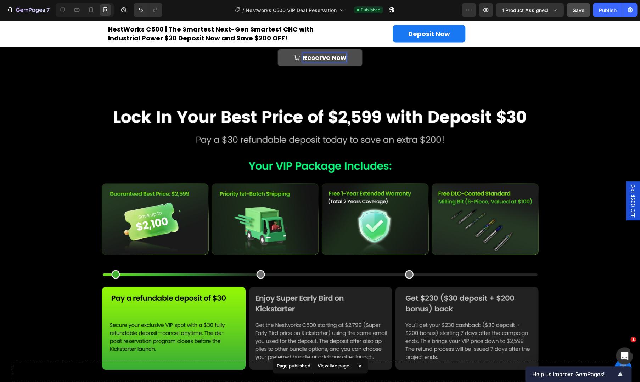
click at [320, 61] on button "Reserve Now" at bounding box center [320, 57] width 85 height 17
click at [323, 59] on button "Reserve Now" at bounding box center [320, 57] width 85 height 17
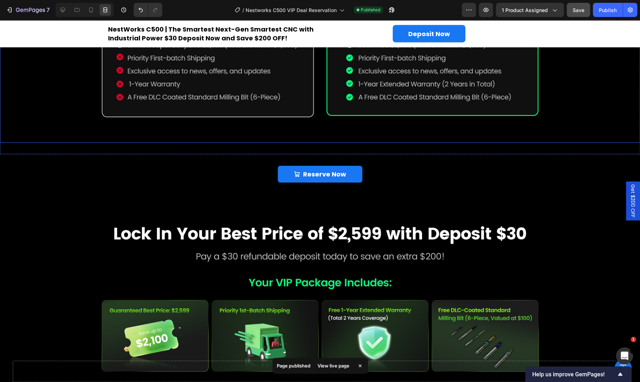
scroll to position [831, 0]
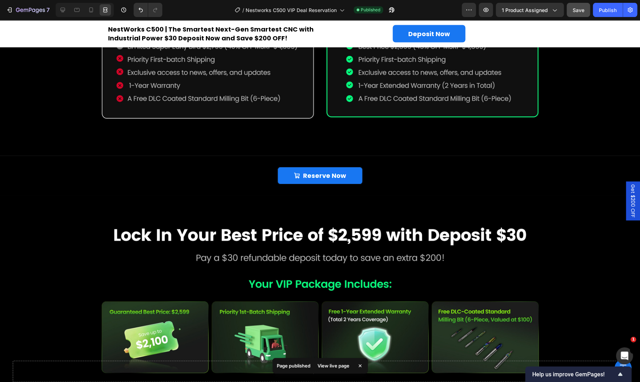
click at [217, 170] on div "Reserve Now Add to Cart" at bounding box center [320, 175] width 426 height 17
click at [294, 173] on icon "<strong>Reserve Now</strong>" at bounding box center [297, 176] width 6 height 6
click at [336, 172] on strong "Reserve Now" at bounding box center [324, 175] width 43 height 9
click at [357, 174] on button "Reserve Now" at bounding box center [320, 175] width 85 height 17
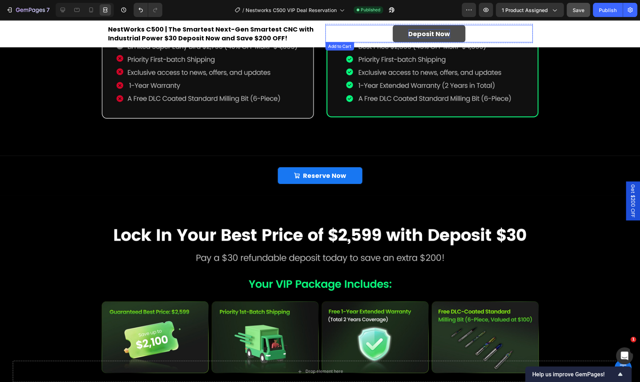
click at [422, 36] on strong "Deposit Now" at bounding box center [430, 33] width 42 height 9
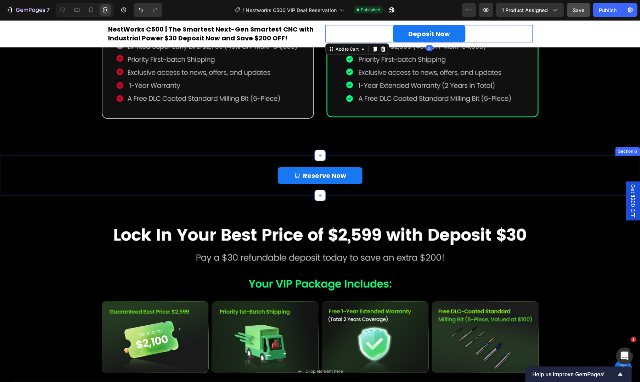
click at [423, 156] on div "Reserve Now Add to Cart Product Section 6" at bounding box center [320, 176] width 640 height 40
